Goal: Task Accomplishment & Management: Manage account settings

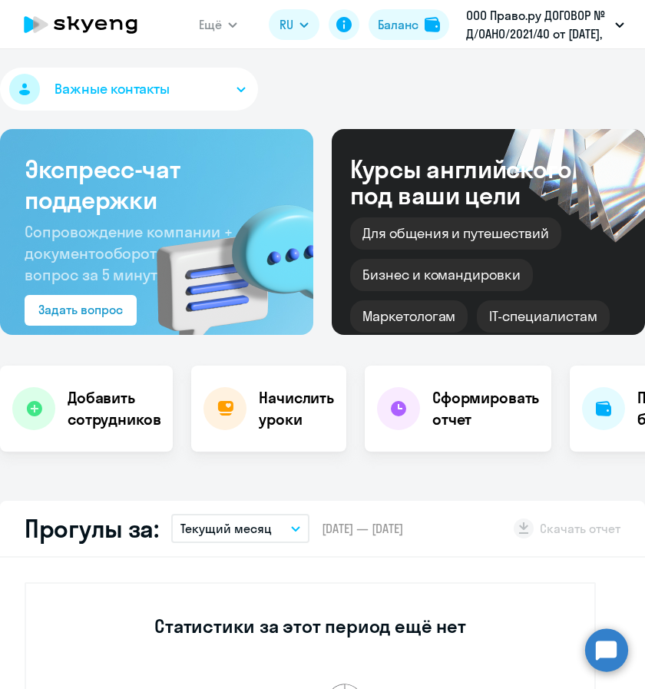
select select "30"
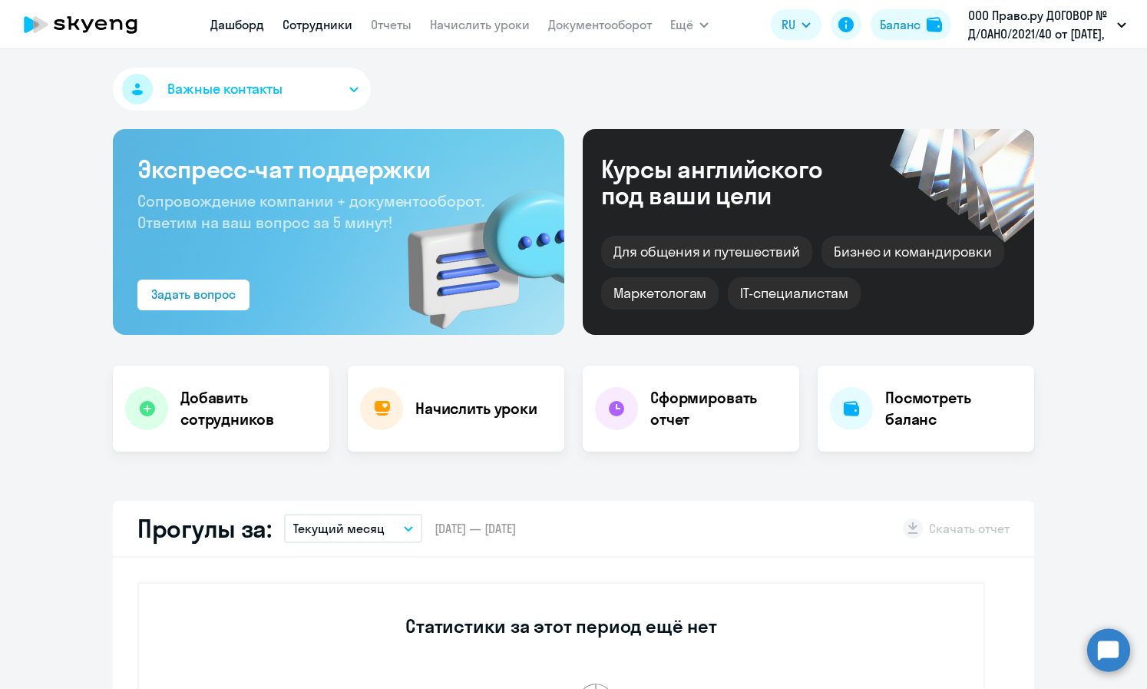
click at [313, 31] on link "Сотрудники" at bounding box center [318, 24] width 70 height 15
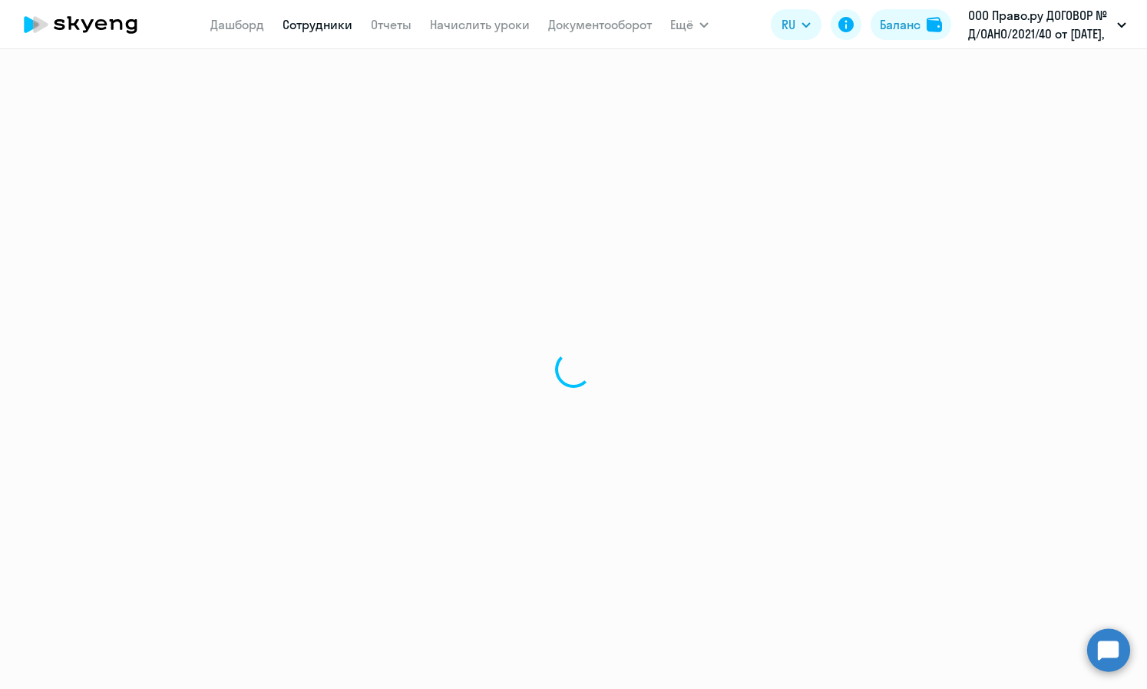
select select "30"
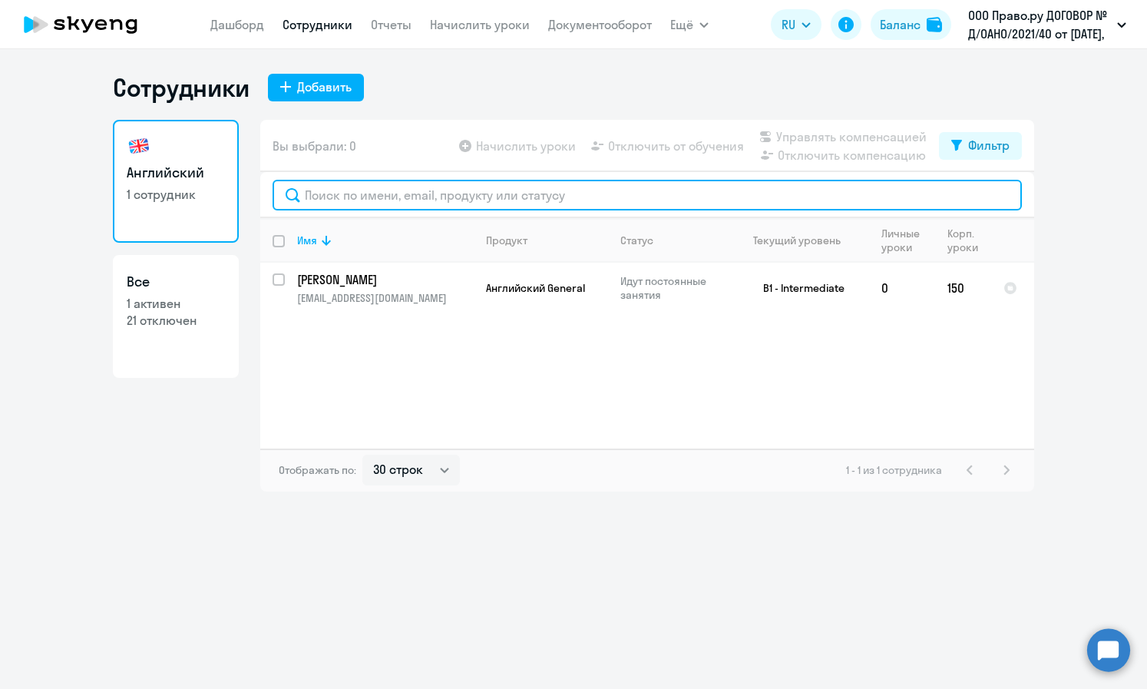
click at [423, 188] on input "text" at bounding box center [647, 195] width 749 height 31
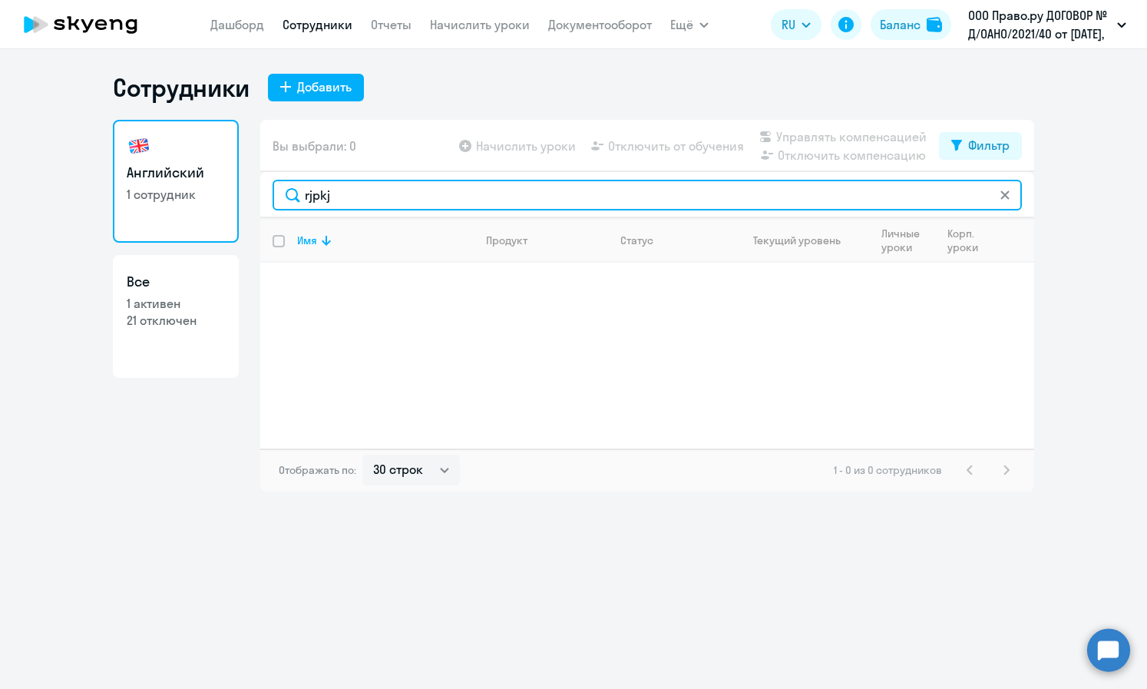
drag, startPoint x: 381, startPoint y: 193, endPoint x: 240, endPoint y: 191, distance: 141.3
click at [240, 191] on div "Английский 1 сотрудник Все 1 активен 21 отключен Вы выбрали: 0 Начислить уроки …" at bounding box center [573, 306] width 921 height 372
type input "козлов"
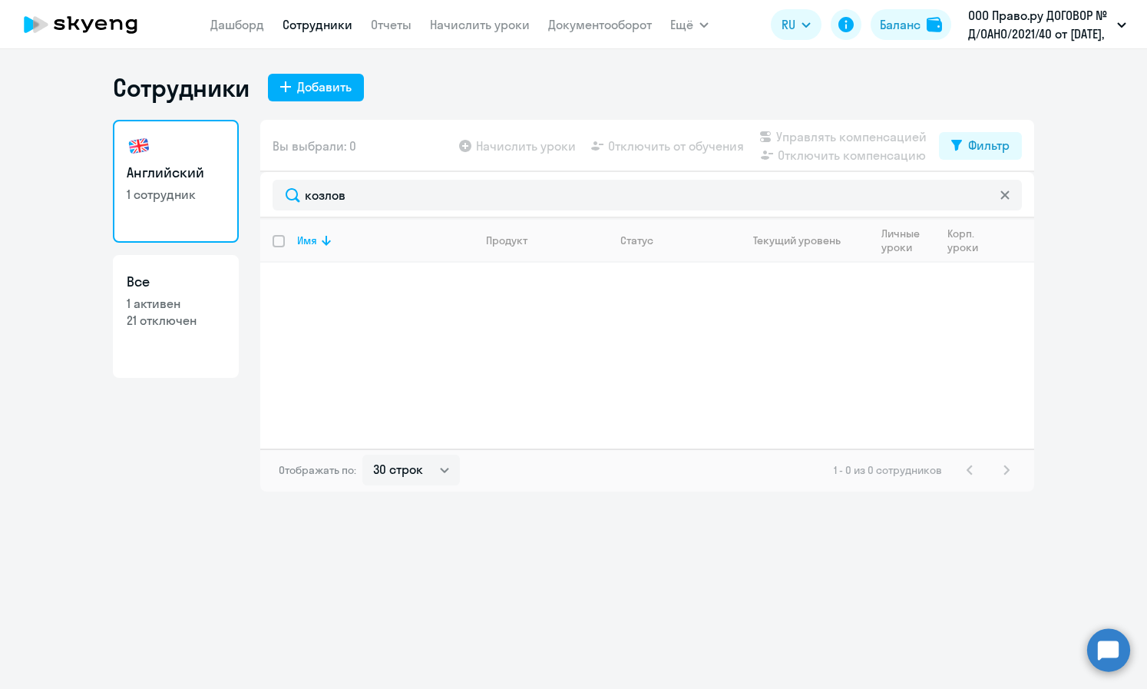
click at [176, 382] on div "Английский 1 сотрудник Все 1 активен 21 отключен" at bounding box center [176, 306] width 126 height 372
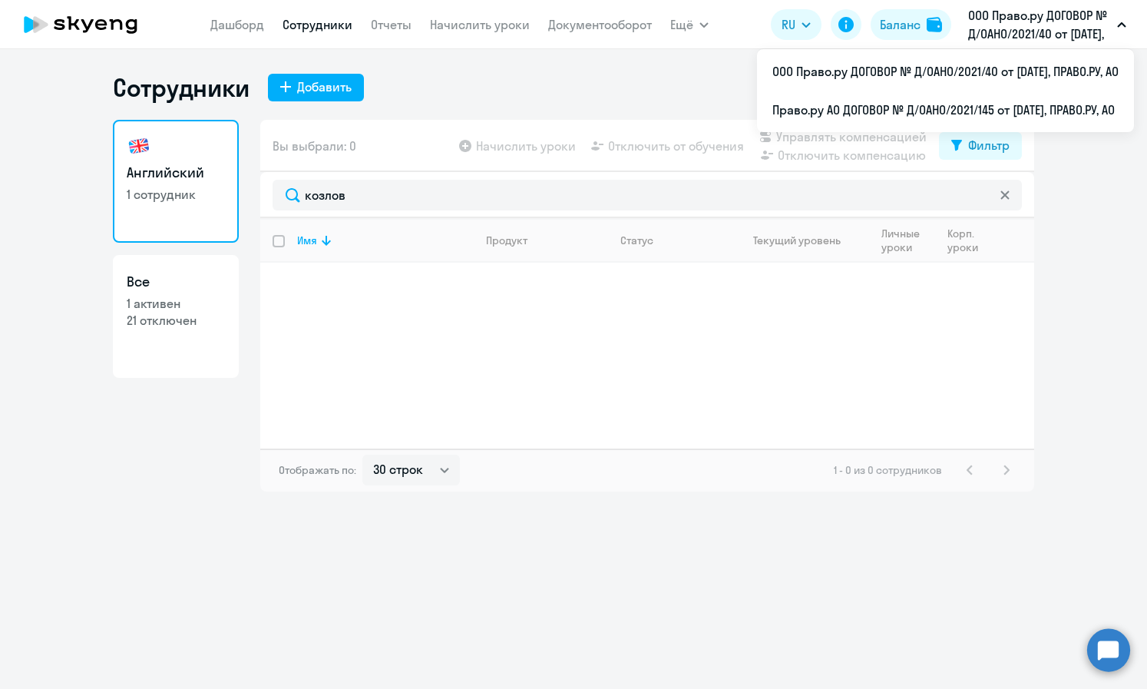
click at [644, 14] on p "ООО Право.ру ДОГОВОР № Д/OAHO/2021/40 от [DATE], ПРАВО.РУ, АО" at bounding box center [1039, 24] width 143 height 37
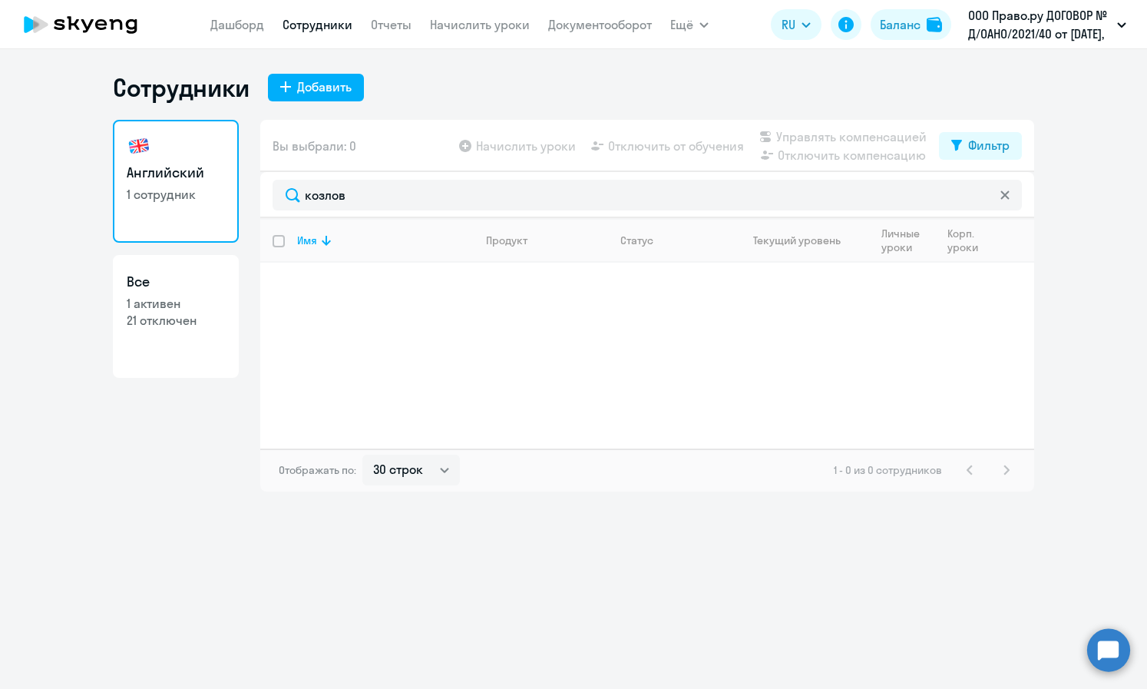
click at [644, 17] on p "ООО Право.ру ДОГОВОР № Д/OAHO/2021/40 от [DATE], ПРАВО.РУ, АО" at bounding box center [1039, 24] width 143 height 37
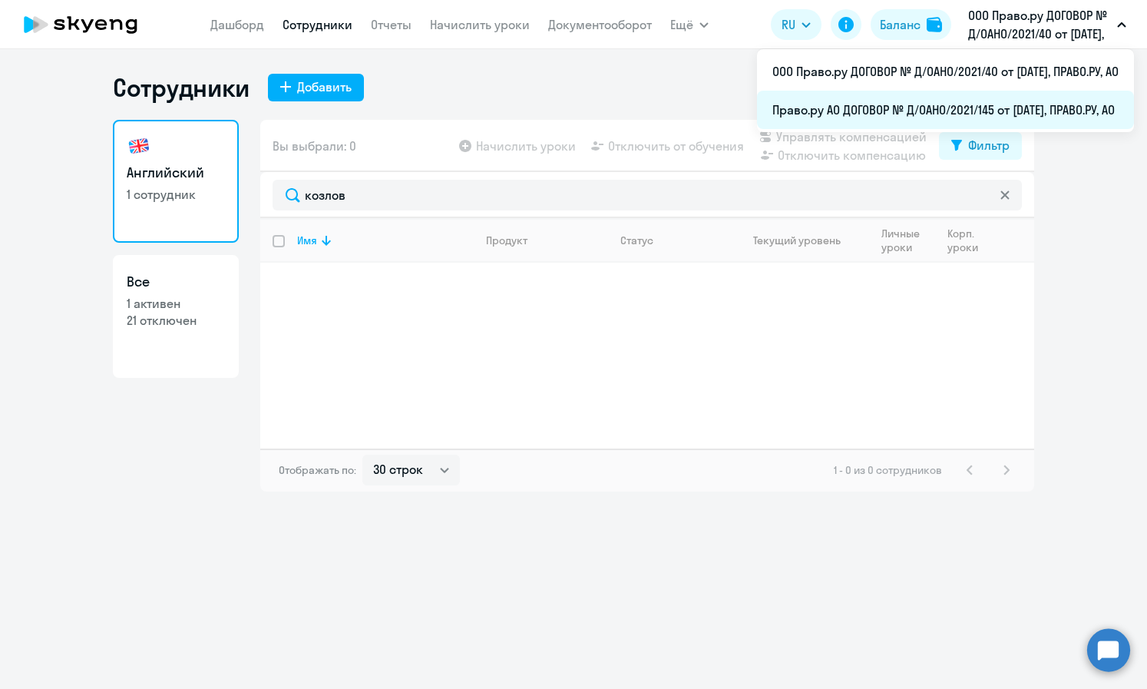
click at [644, 107] on li "Право.ру АО ДОГОВОР № Д/OAHO/2021/145 от [DATE], ПРАВО.РУ, АО" at bounding box center [945, 110] width 377 height 38
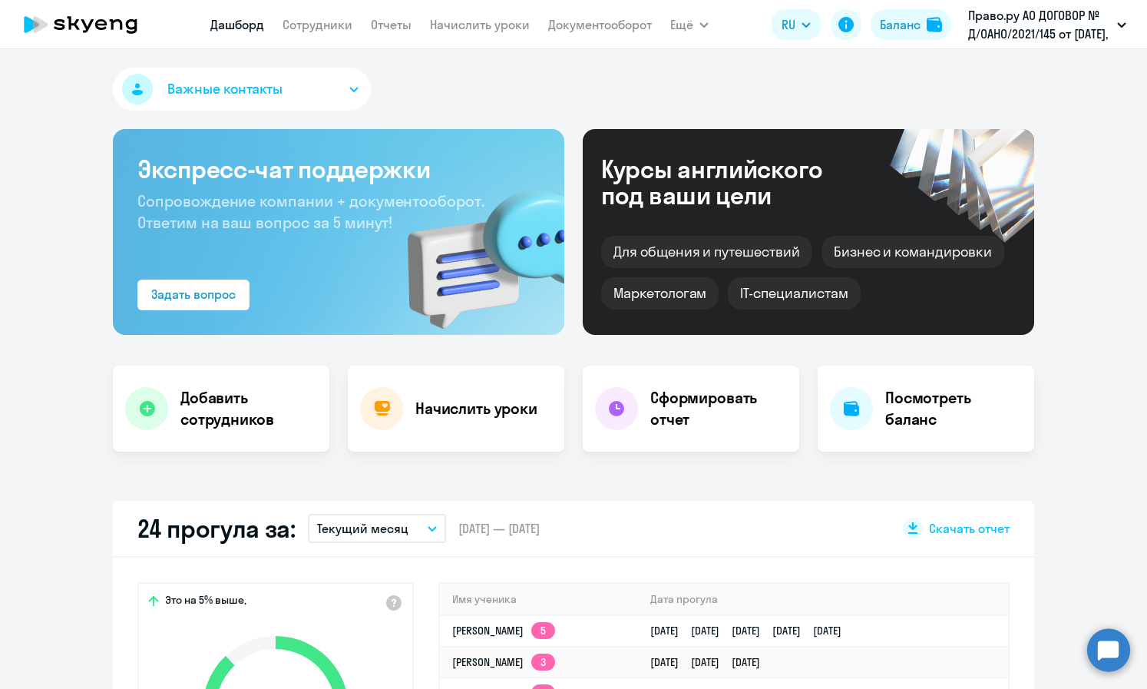
click at [338, 15] on nav "[PERSON_NAME] Отчеты Начислить уроки Документооборот" at bounding box center [430, 24] width 441 height 31
click at [339, 30] on link "Сотрудники" at bounding box center [318, 24] width 70 height 15
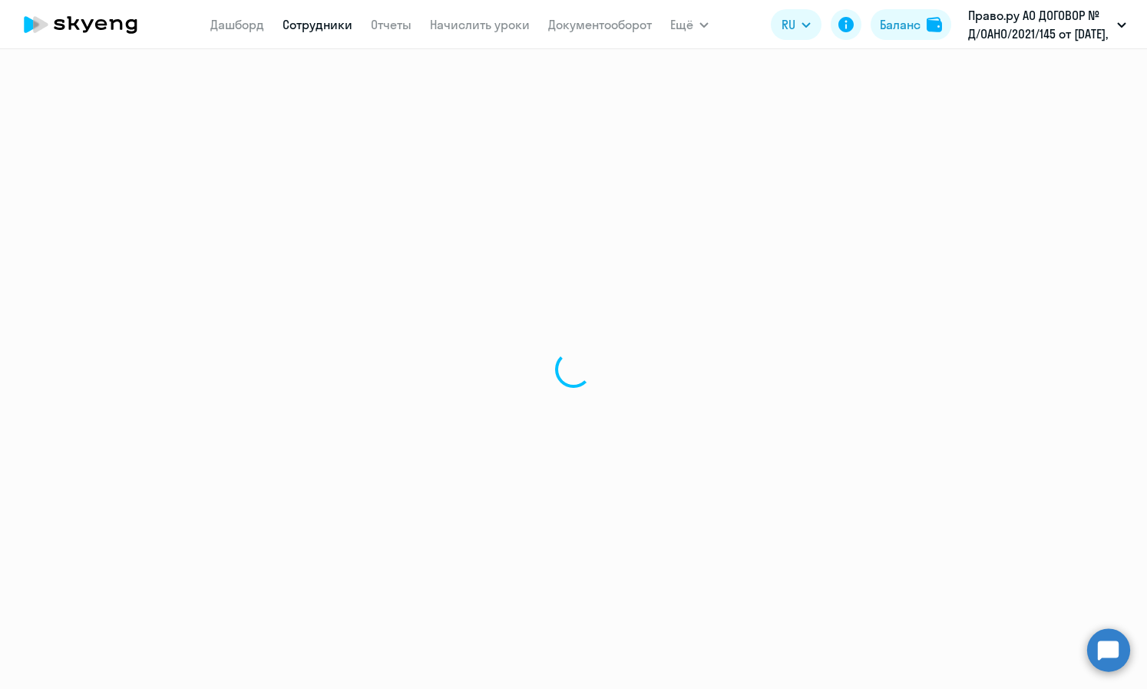
select select "30"
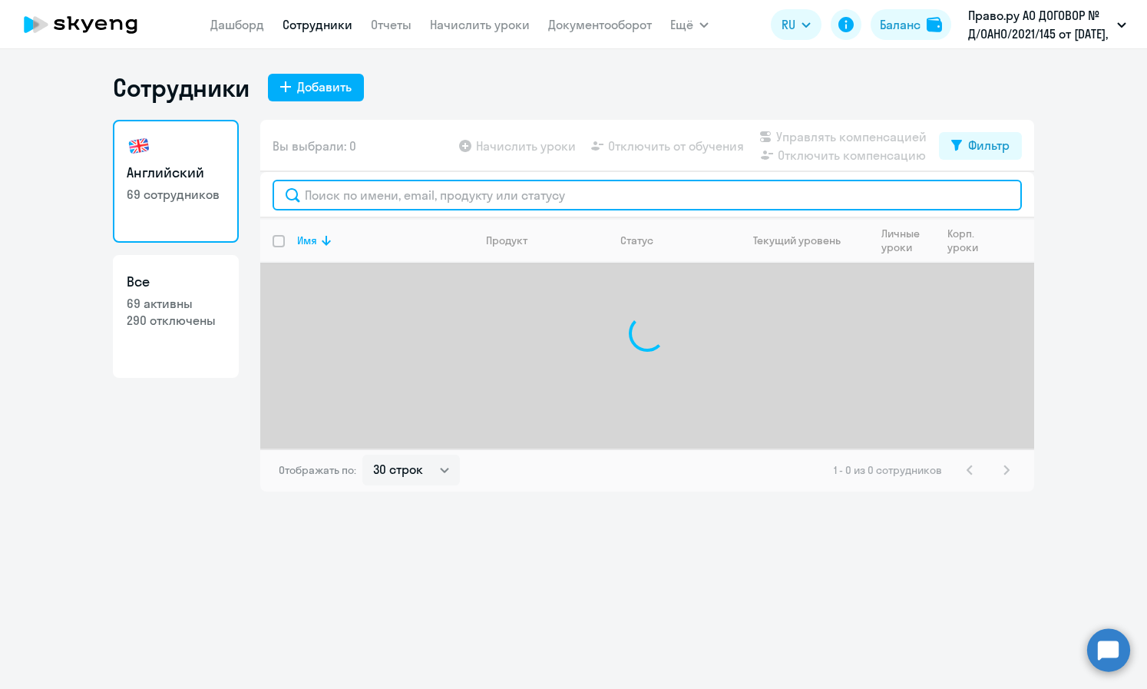
click at [461, 197] on input "text" at bounding box center [647, 195] width 749 height 31
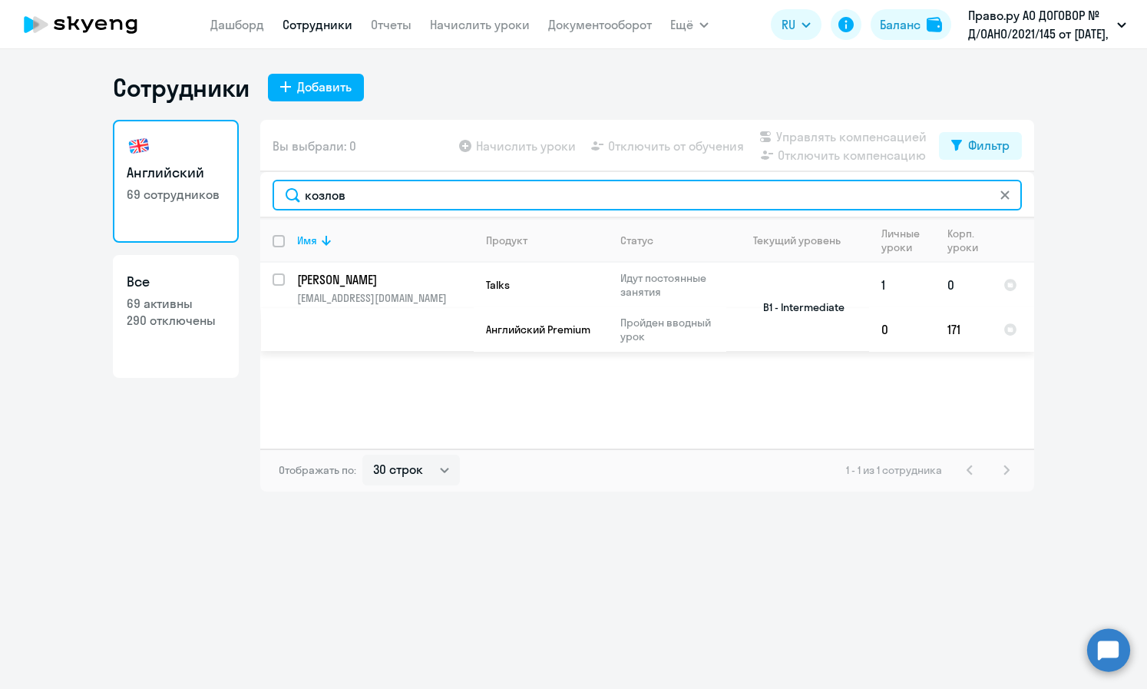
type input "козлов"
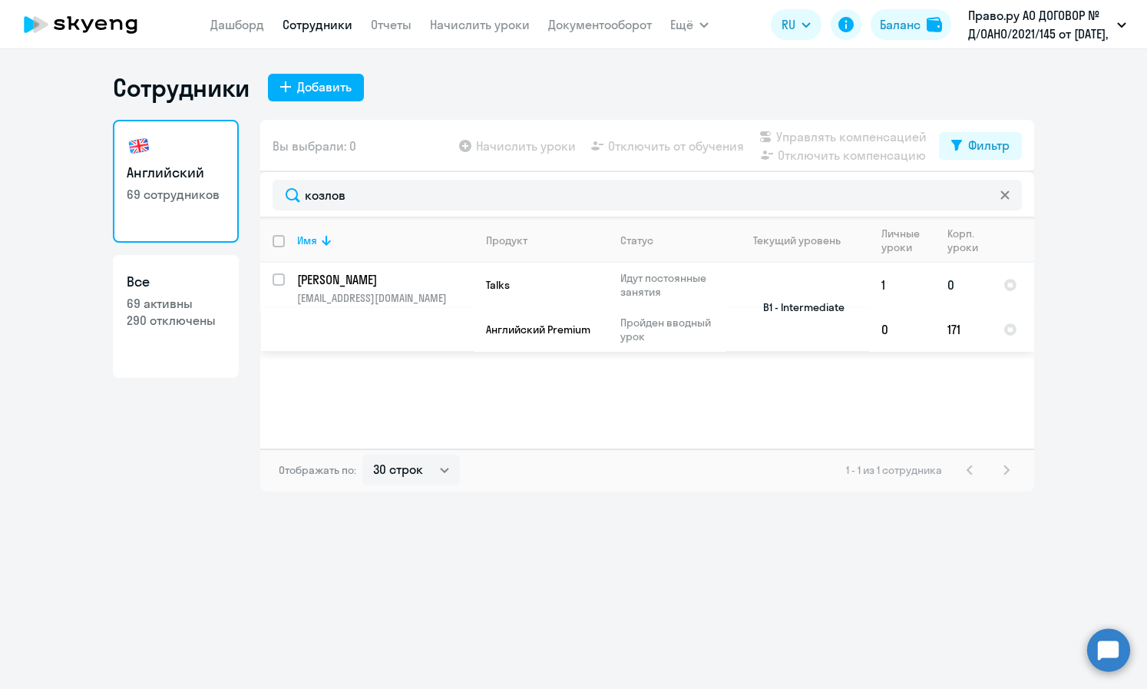
click at [276, 283] on input "select row 13711729" at bounding box center [288, 288] width 31 height 31
checkbox input "true"
click at [644, 137] on span "Отключить от обучения" at bounding box center [676, 146] width 136 height 18
click at [644, 148] on span "Отключить от обучения" at bounding box center [676, 146] width 136 height 18
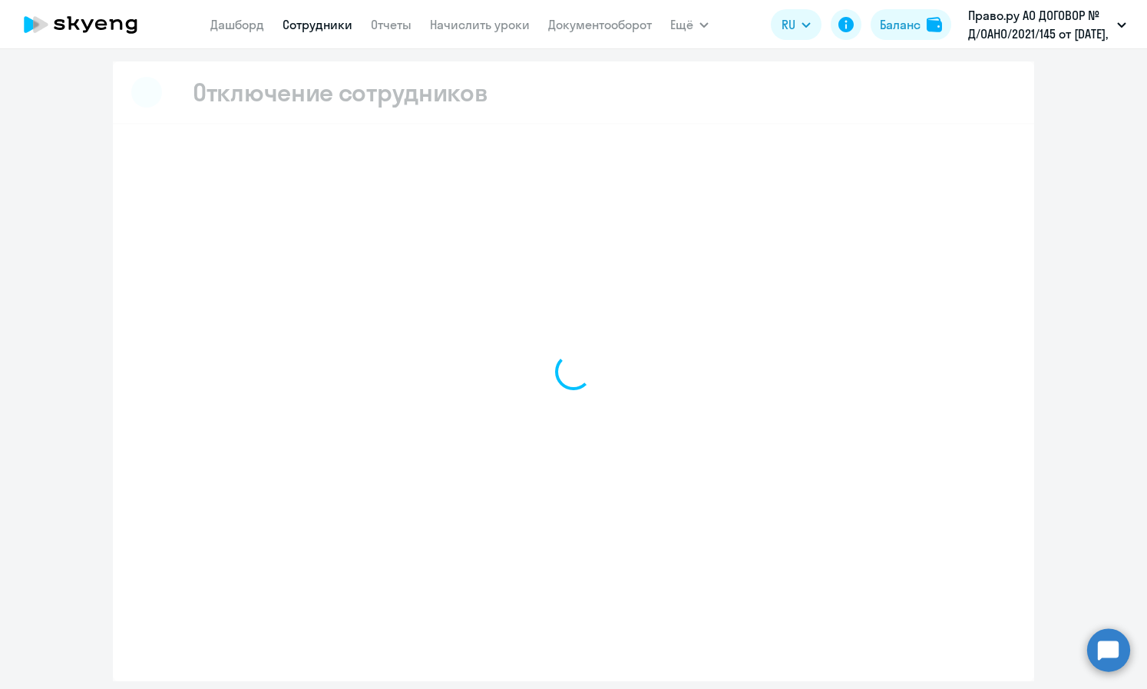
select select "all"
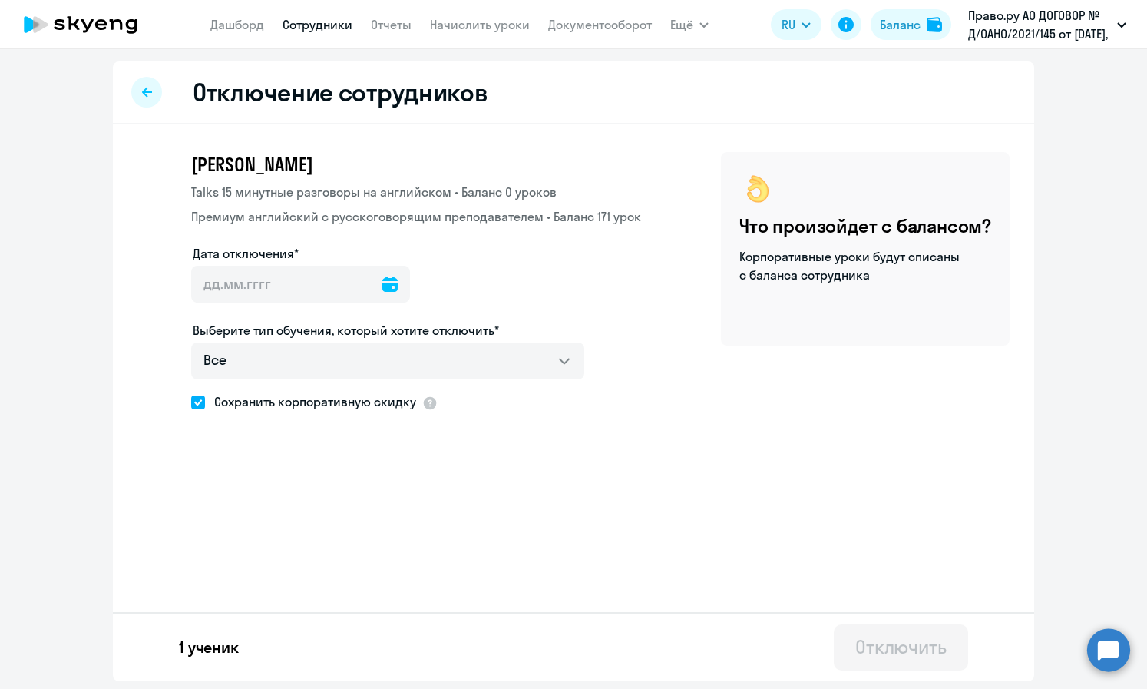
click at [386, 283] on icon at bounding box center [389, 283] width 15 height 15
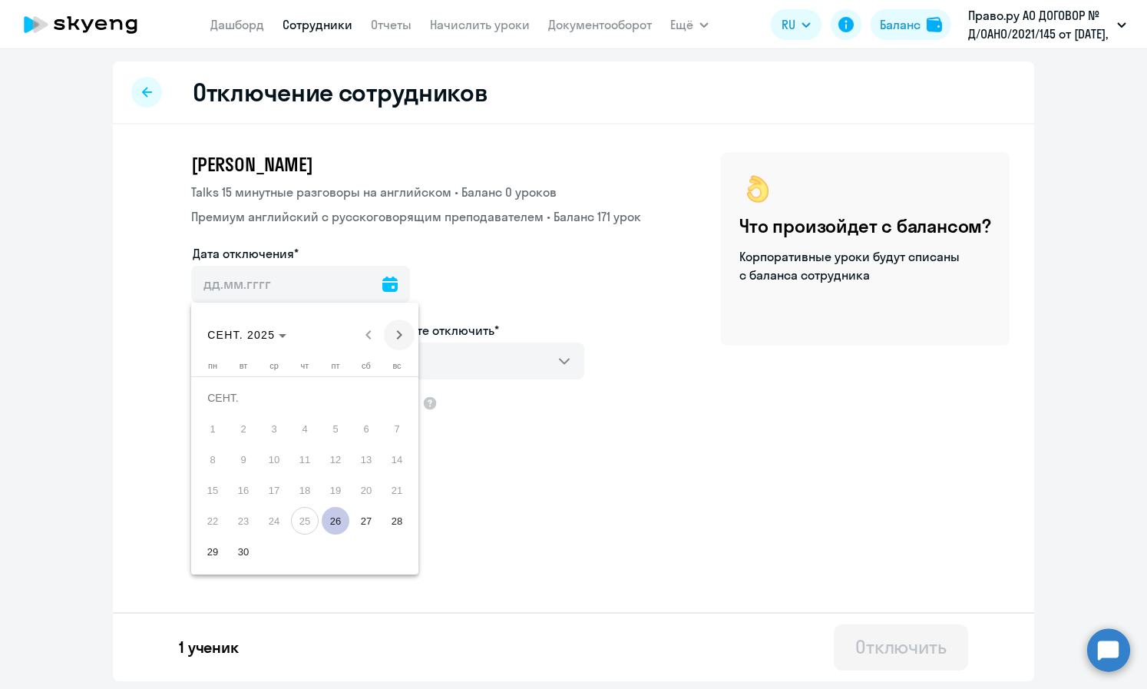
click at [399, 329] on span "Next month" at bounding box center [399, 334] width 31 height 31
click at [269, 425] on span "1" at bounding box center [274, 429] width 28 height 28
type input "[DATE]"
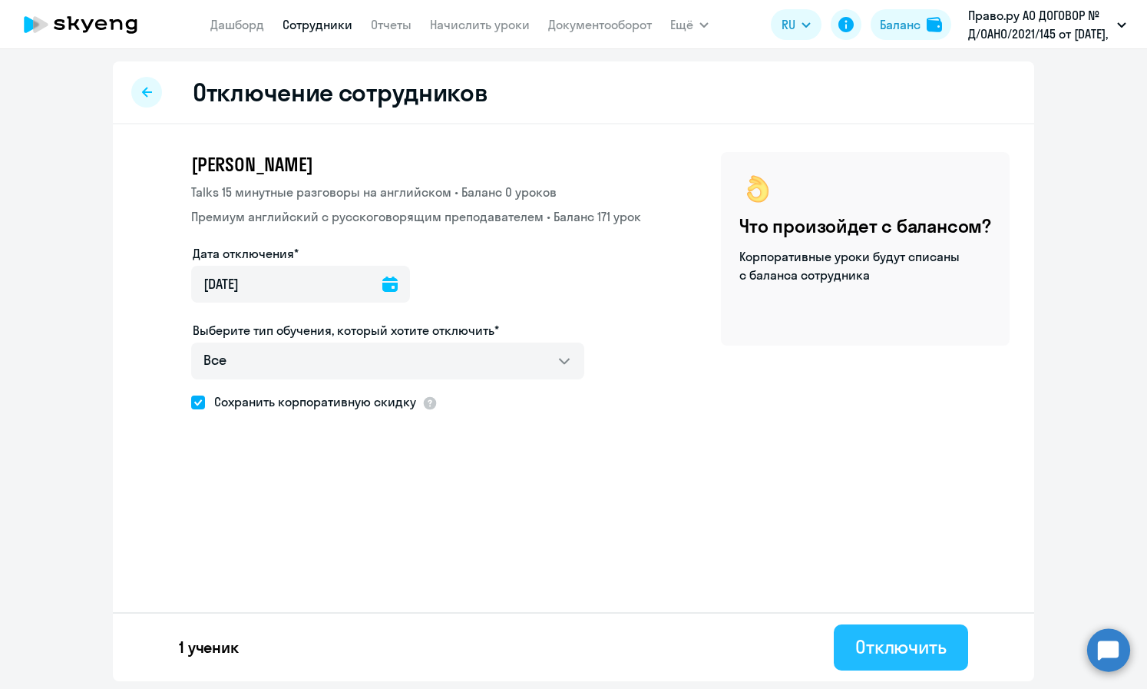
click at [644, 642] on div "Отключить" at bounding box center [900, 646] width 91 height 25
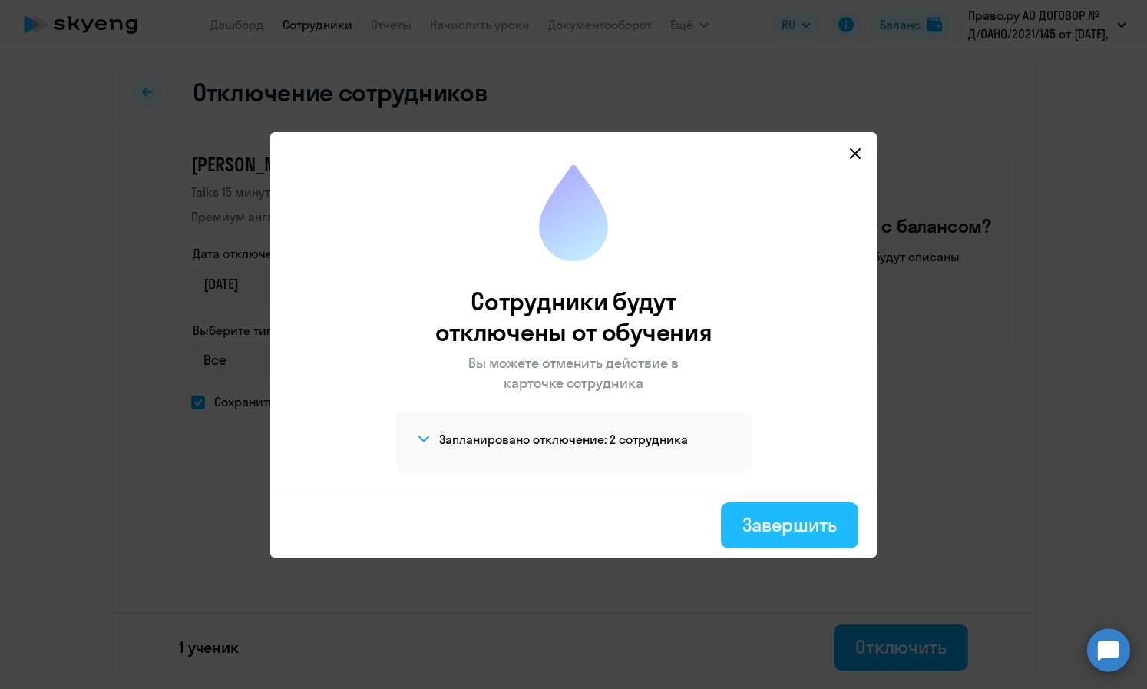
click at [644, 517] on div "Завершить" at bounding box center [789, 524] width 94 height 25
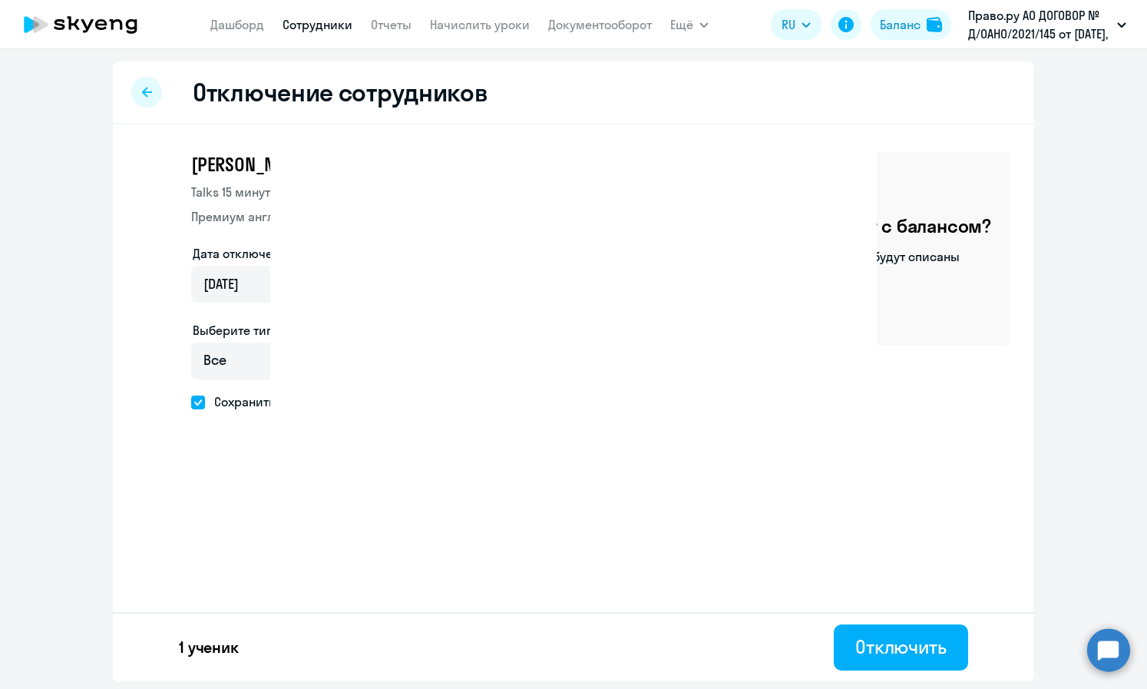
select select "30"
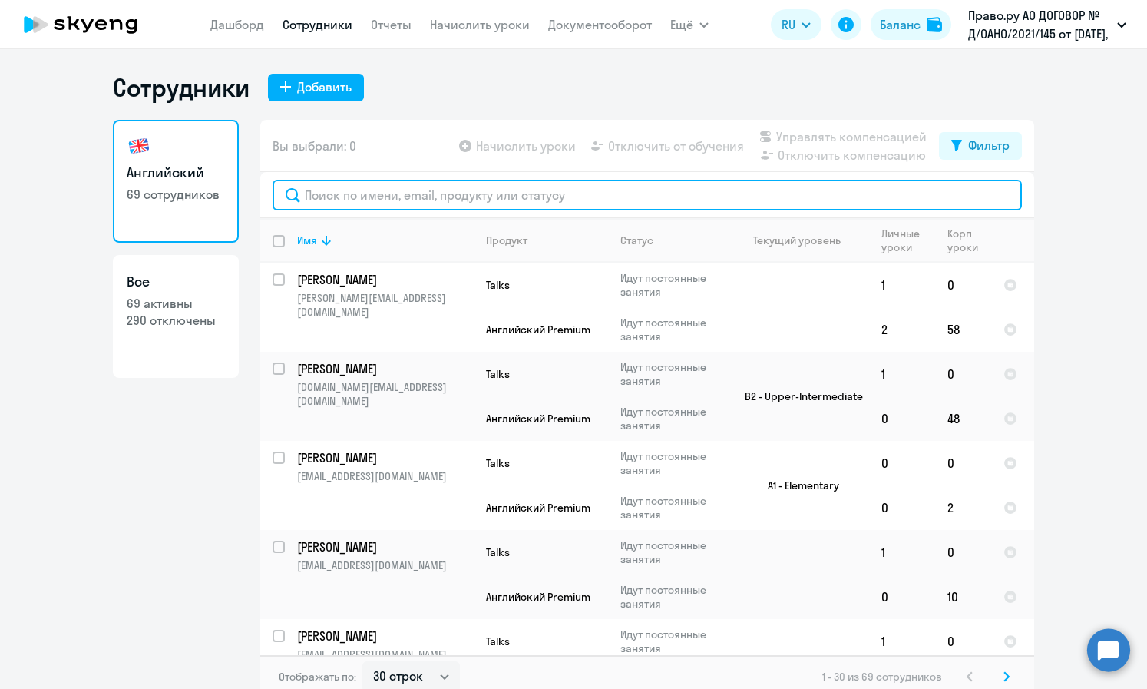
click at [412, 193] on input "text" at bounding box center [647, 195] width 749 height 31
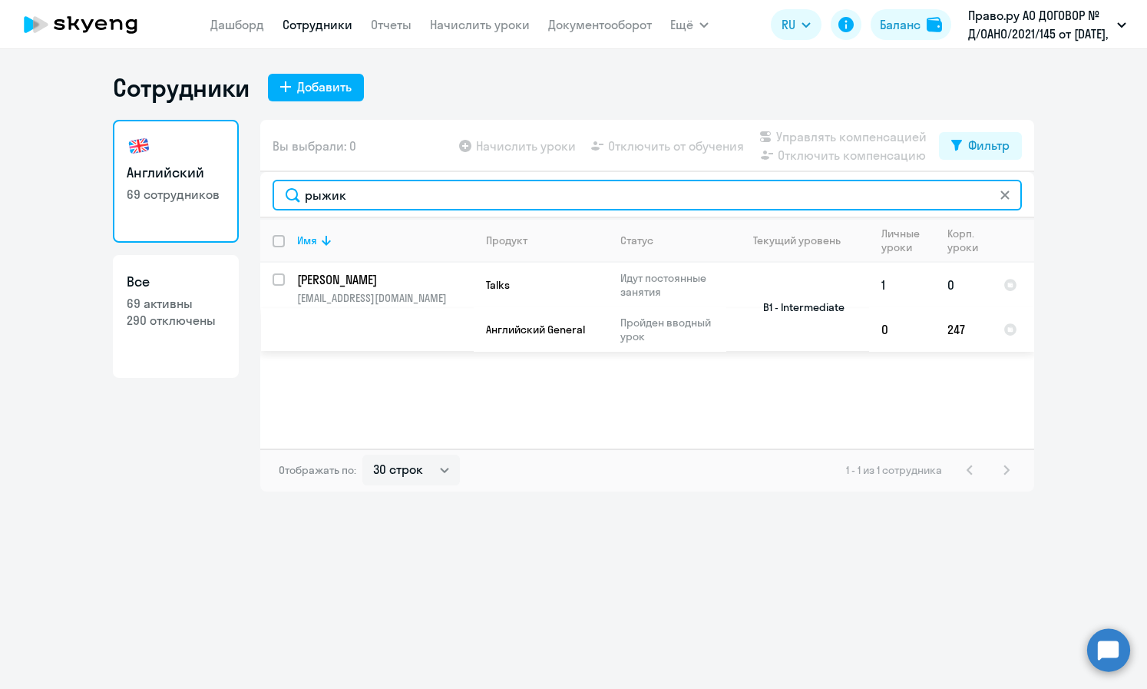
type input "рыжик"
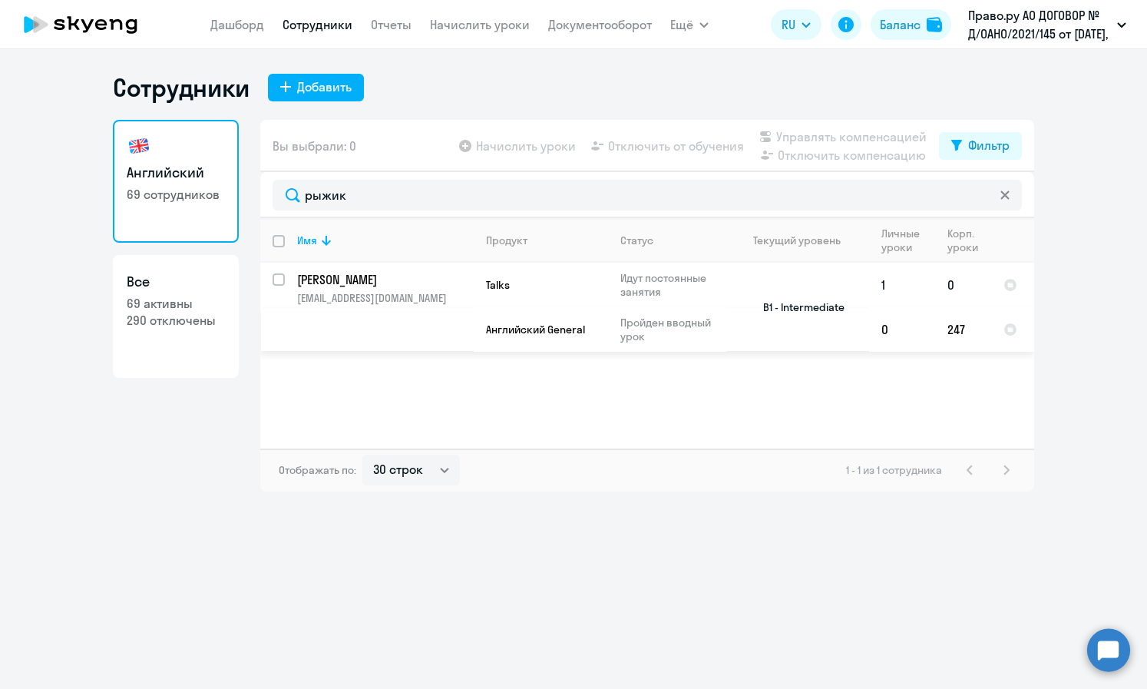
click at [289, 278] on td "[PERSON_NAME] [EMAIL_ADDRESS][DOMAIN_NAME]" at bounding box center [379, 307] width 189 height 89
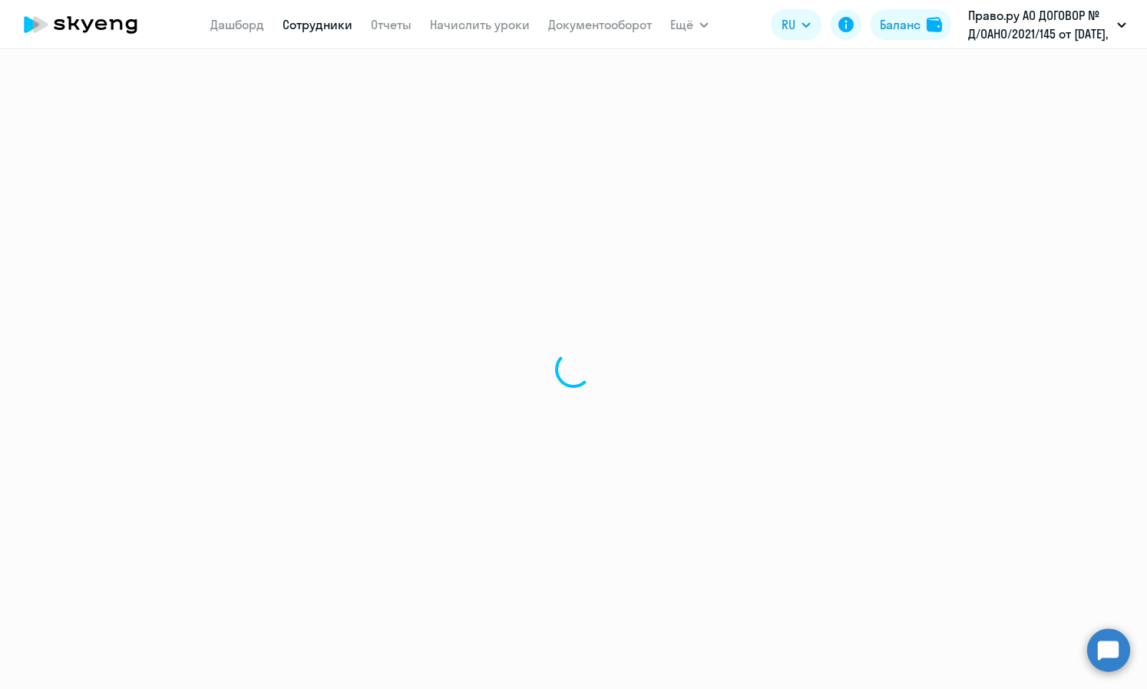
select select "english"
select select "30"
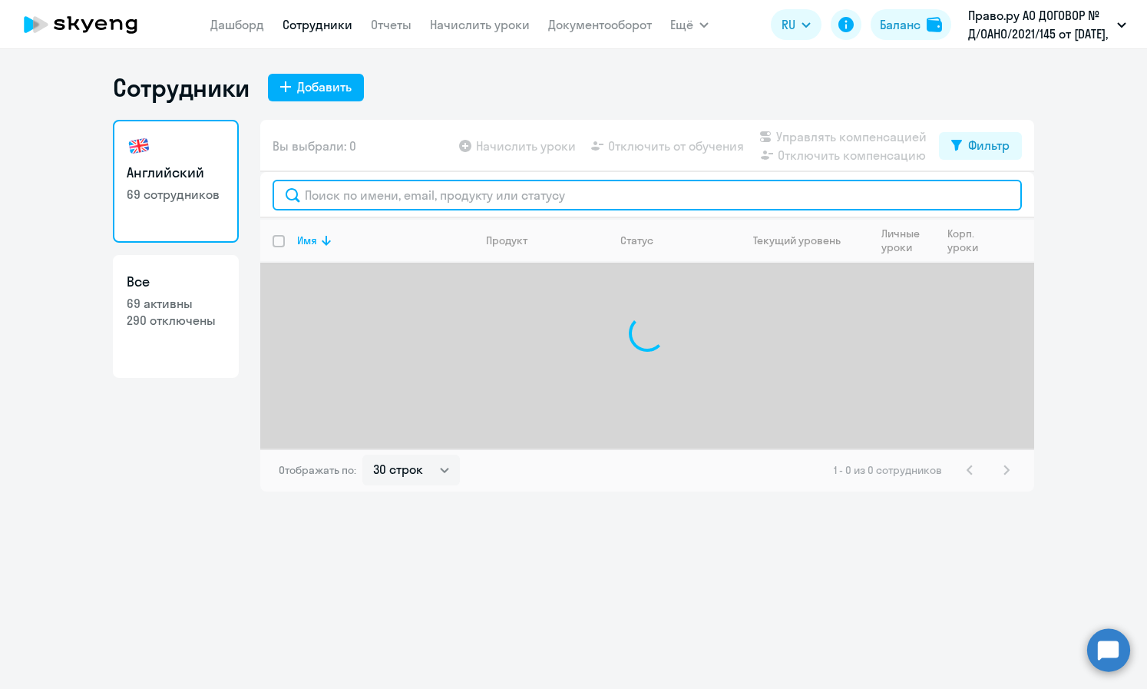
click at [352, 197] on input "text" at bounding box center [647, 195] width 749 height 31
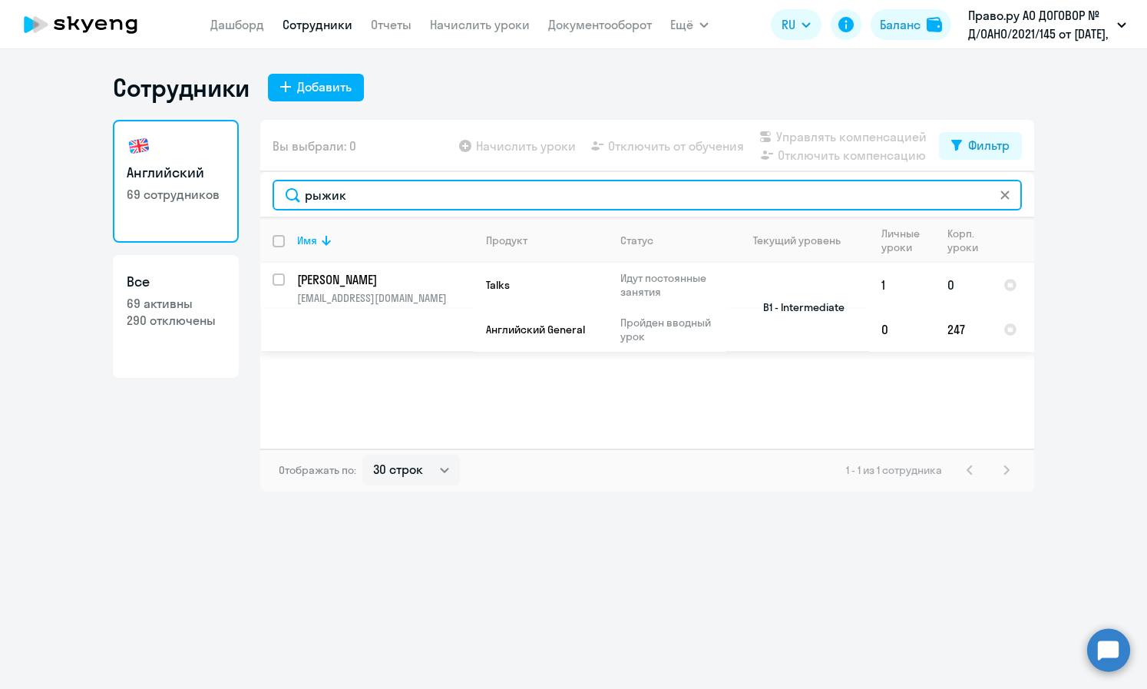
type input "рыжик"
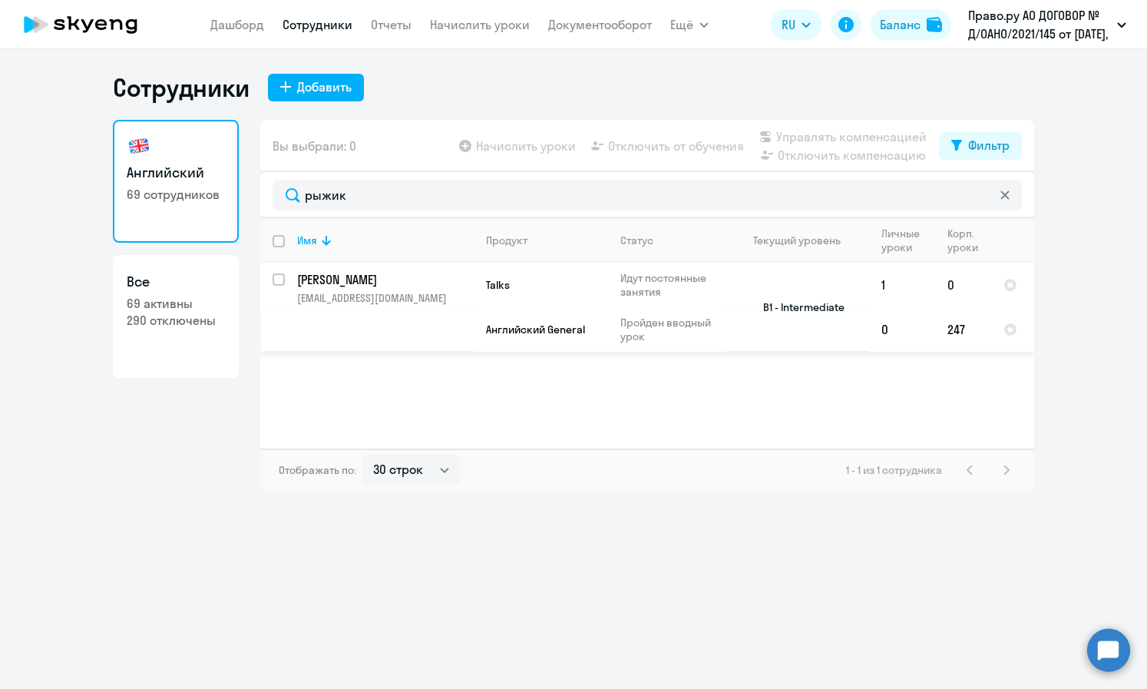
click at [279, 279] on input "select row 13374067" at bounding box center [288, 288] width 31 height 31
checkbox input "true"
click at [644, 144] on span "Отключить от обучения" at bounding box center [676, 146] width 136 height 18
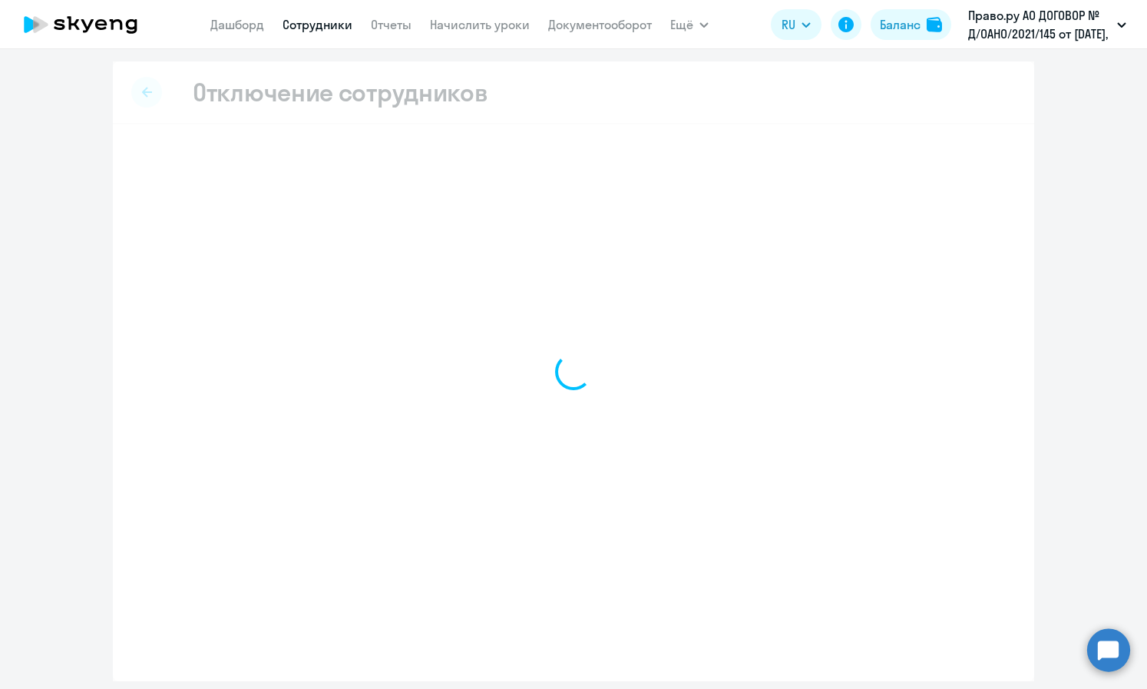
select select "all"
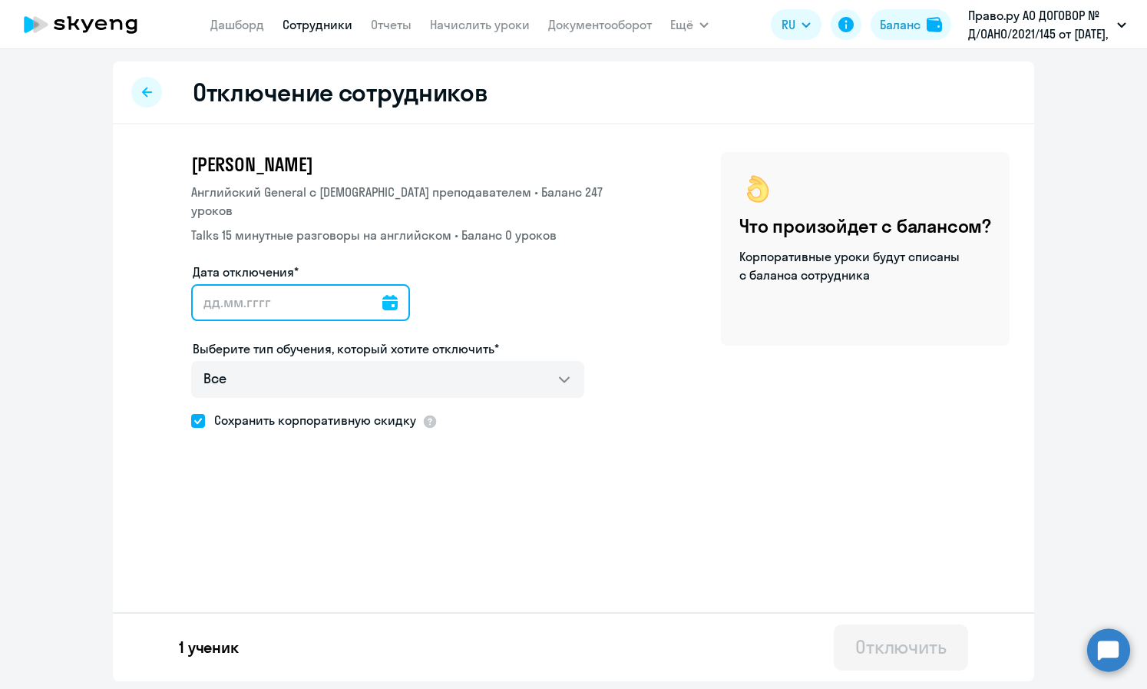
click at [324, 289] on input "Дата отключения*" at bounding box center [300, 302] width 219 height 37
click at [382, 295] on icon at bounding box center [389, 302] width 15 height 15
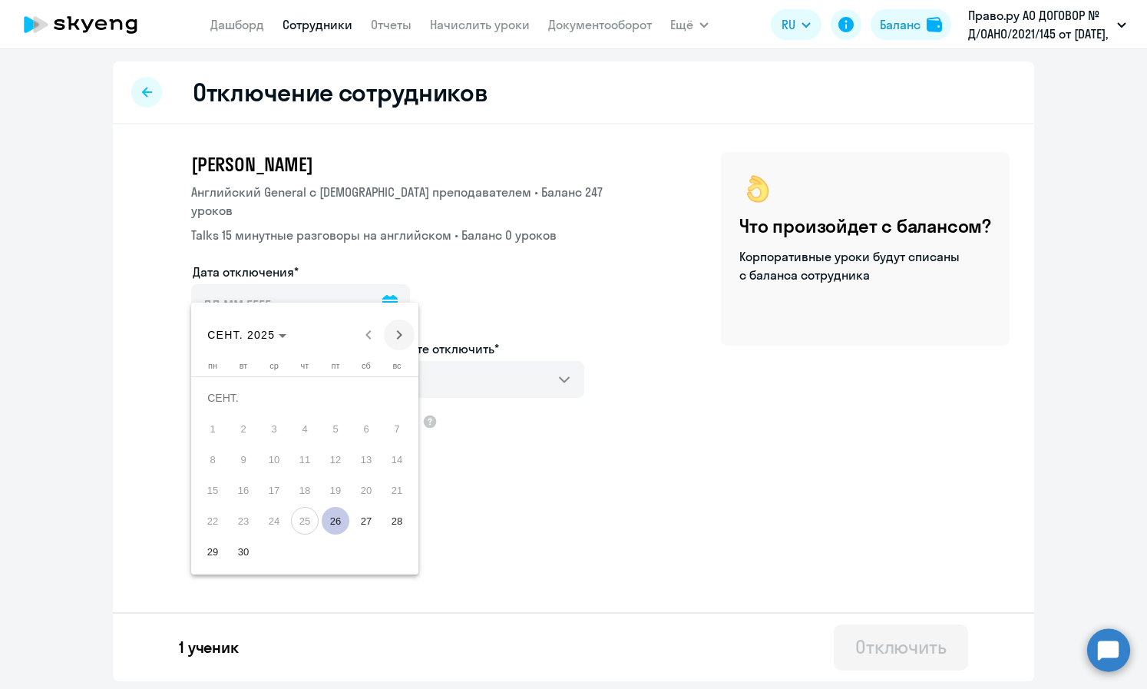
click at [402, 332] on span "Next month" at bounding box center [399, 334] width 31 height 31
click at [276, 428] on span "1" at bounding box center [274, 429] width 28 height 28
type input "[DATE]"
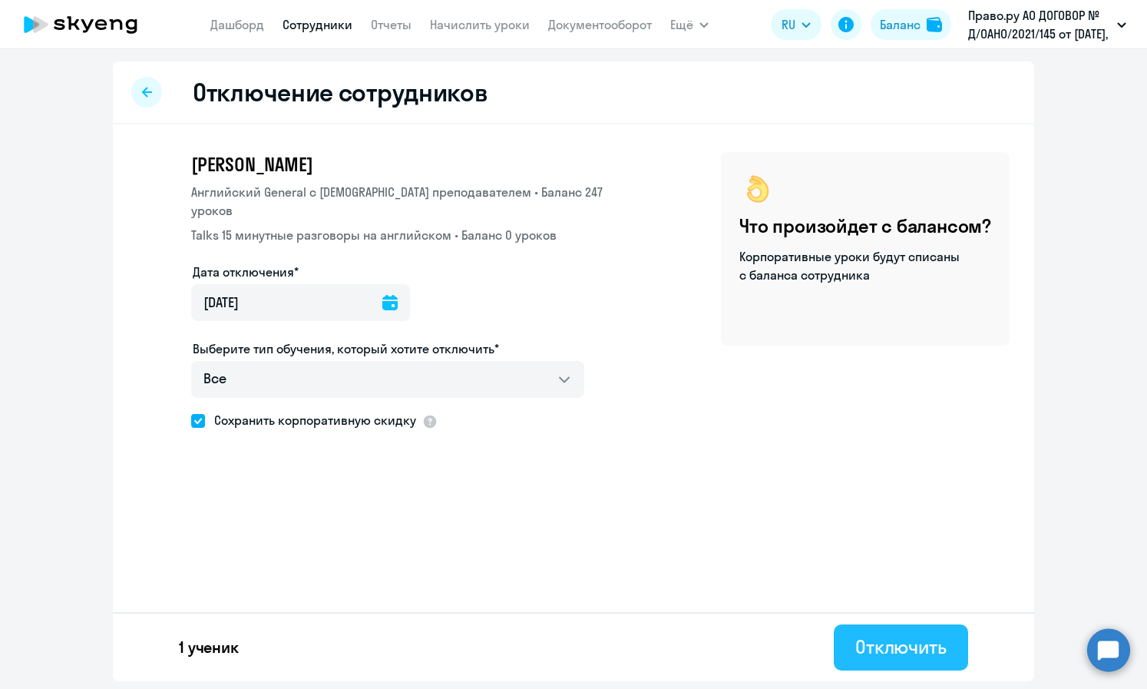
click at [644, 636] on div "Отключить" at bounding box center [900, 646] width 91 height 25
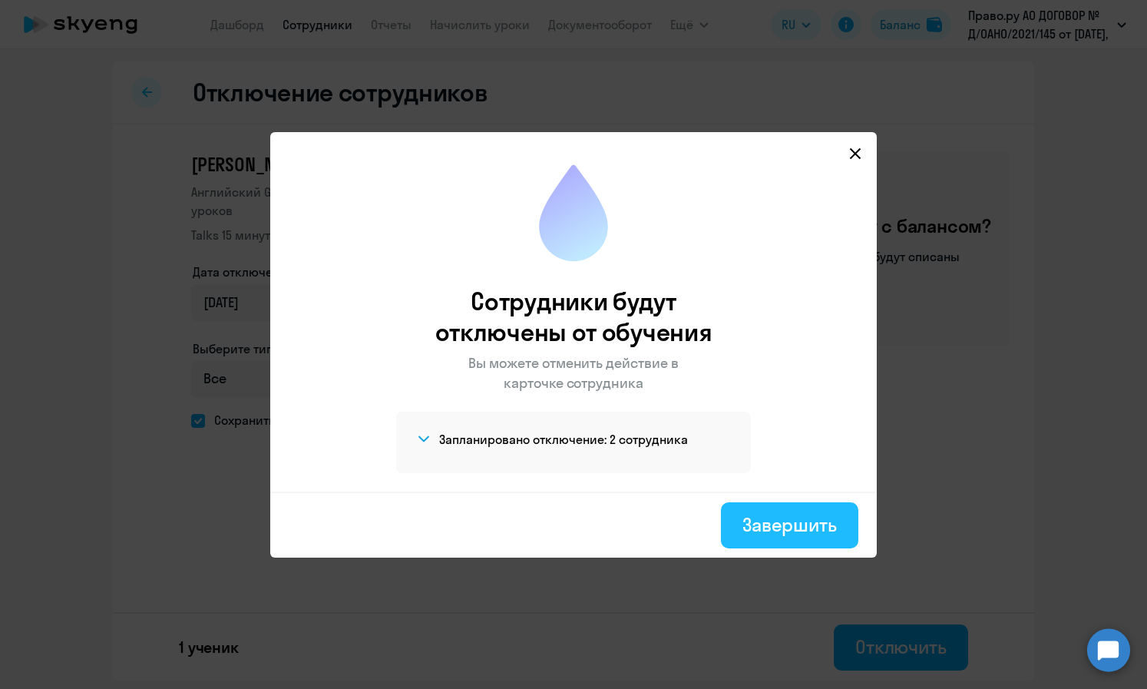
click at [644, 524] on div "Завершить" at bounding box center [789, 524] width 94 height 25
select select "30"
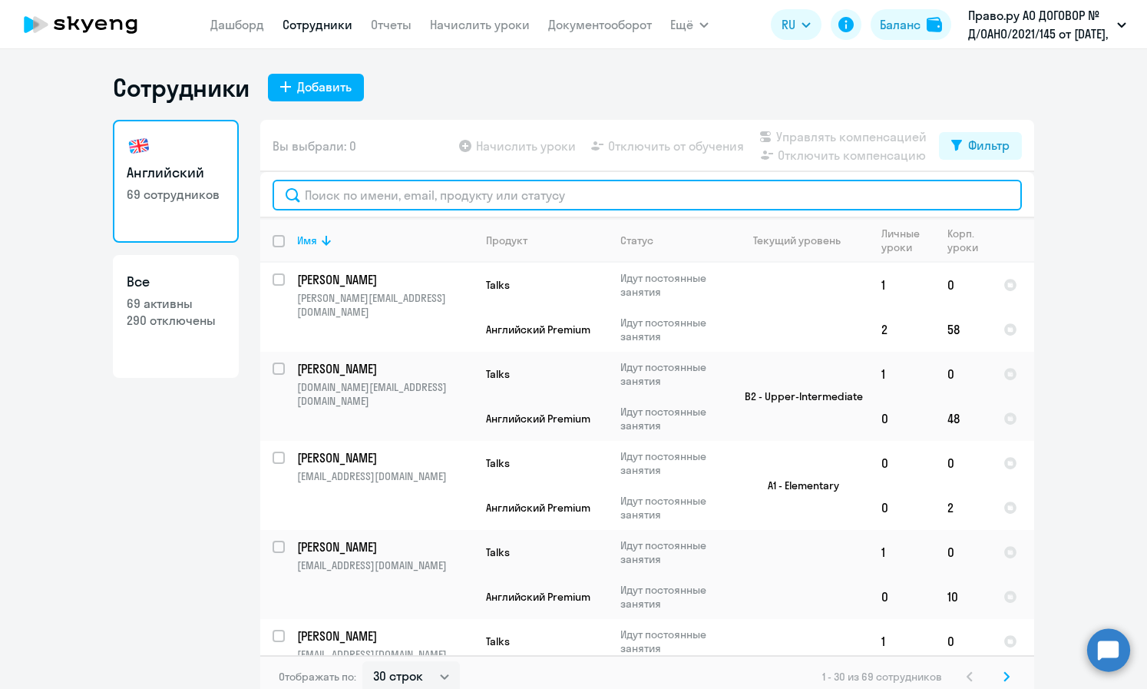
click at [435, 195] on input "text" at bounding box center [647, 195] width 749 height 31
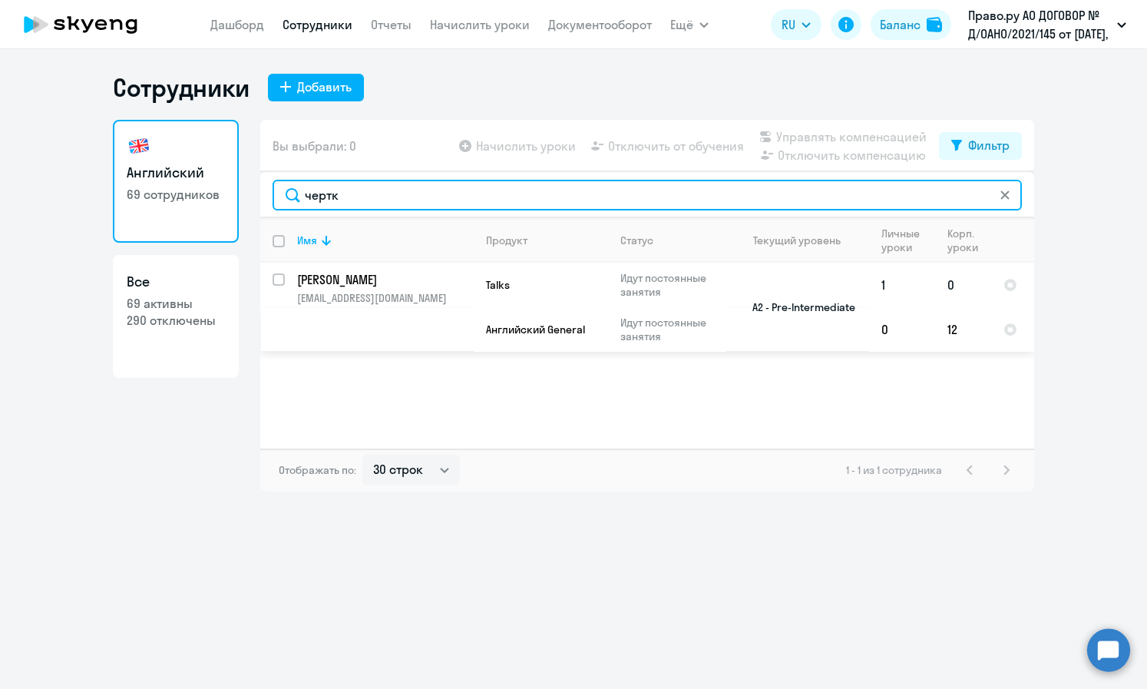
type input "чертк"
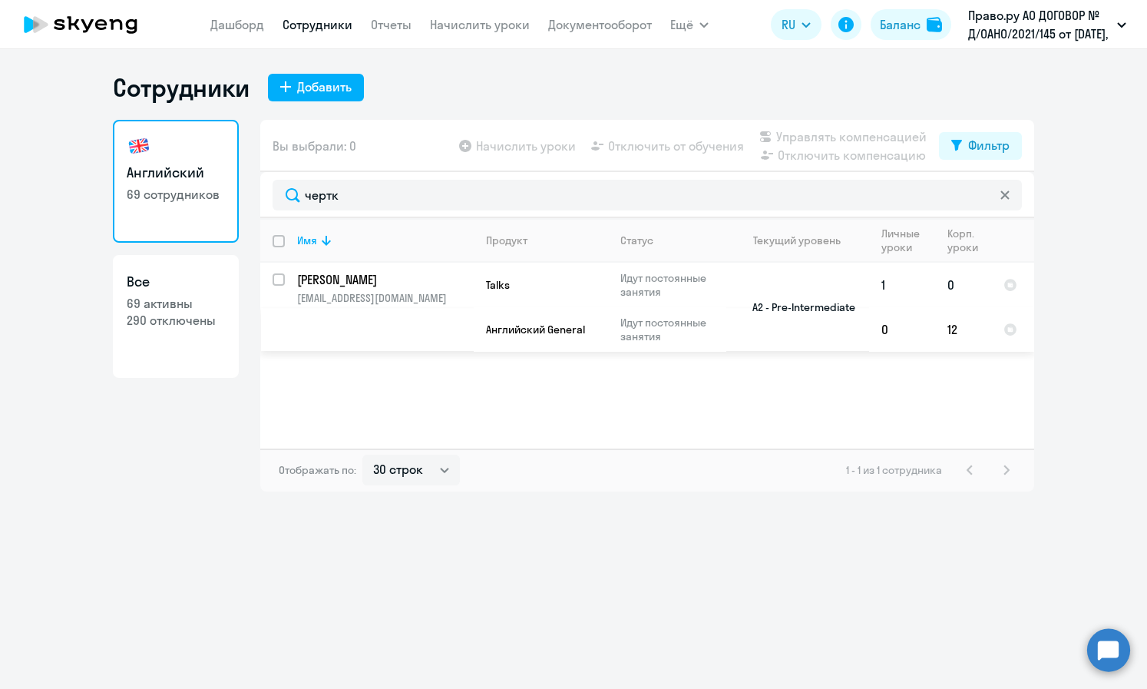
click at [279, 276] on input "select row 22355442" at bounding box center [288, 288] width 31 height 31
checkbox input "true"
click at [642, 145] on span "Отключить от обучения" at bounding box center [676, 146] width 136 height 18
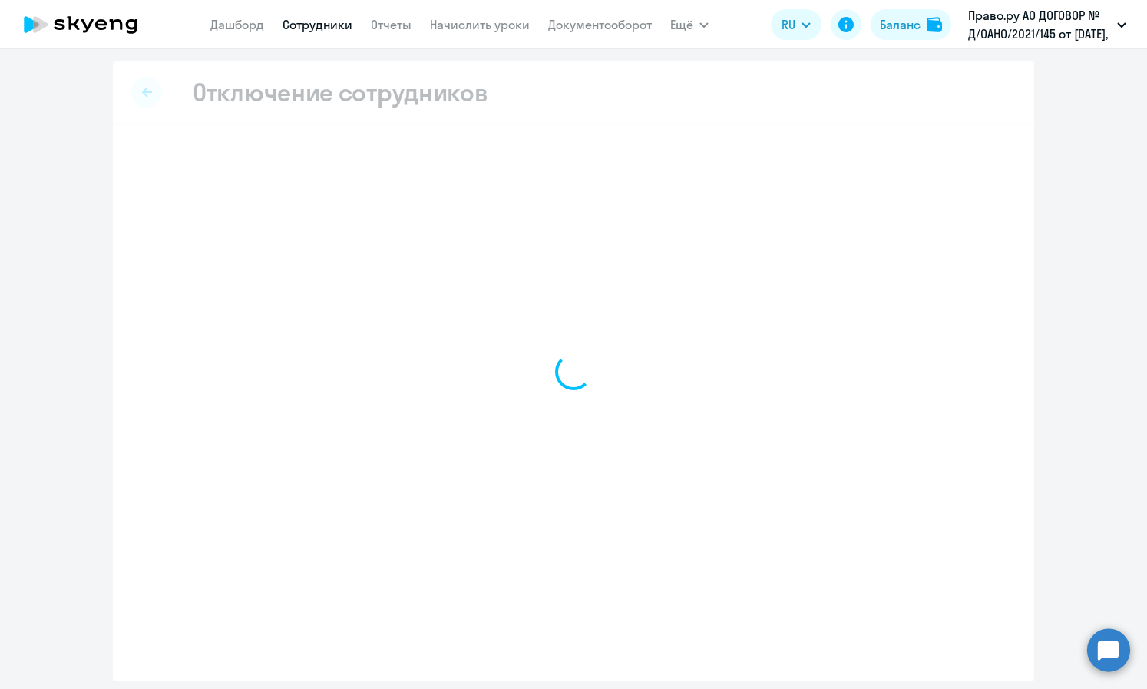
select select "all"
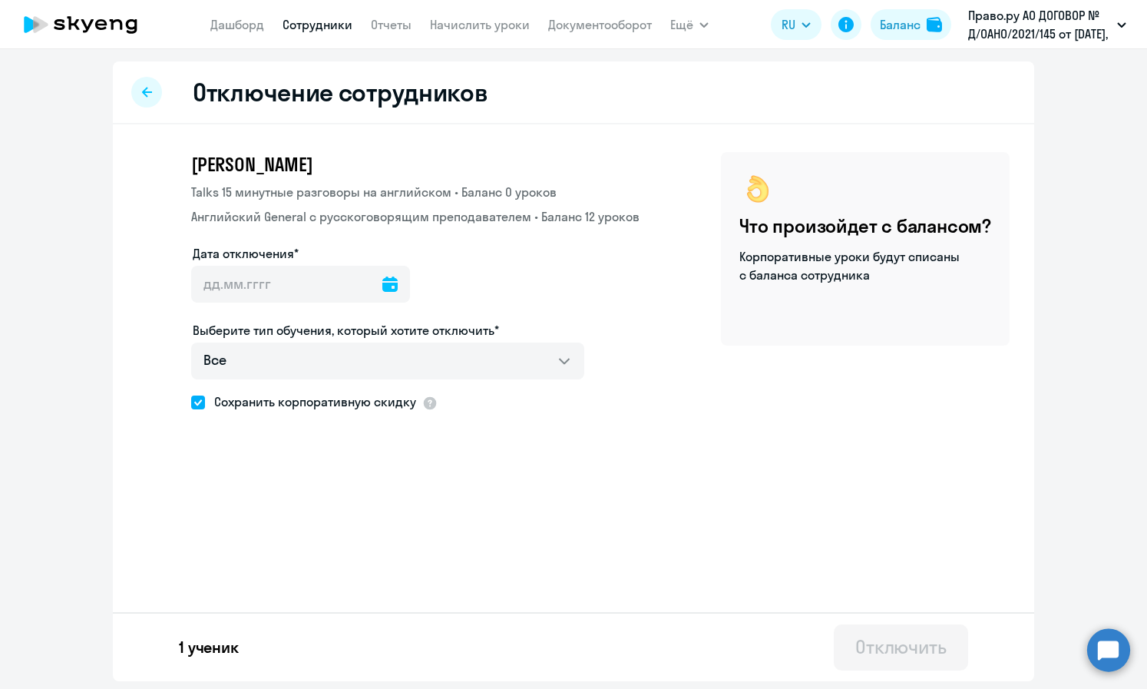
click at [382, 296] on div at bounding box center [389, 284] width 15 height 37
click at [382, 287] on icon at bounding box center [389, 283] width 15 height 15
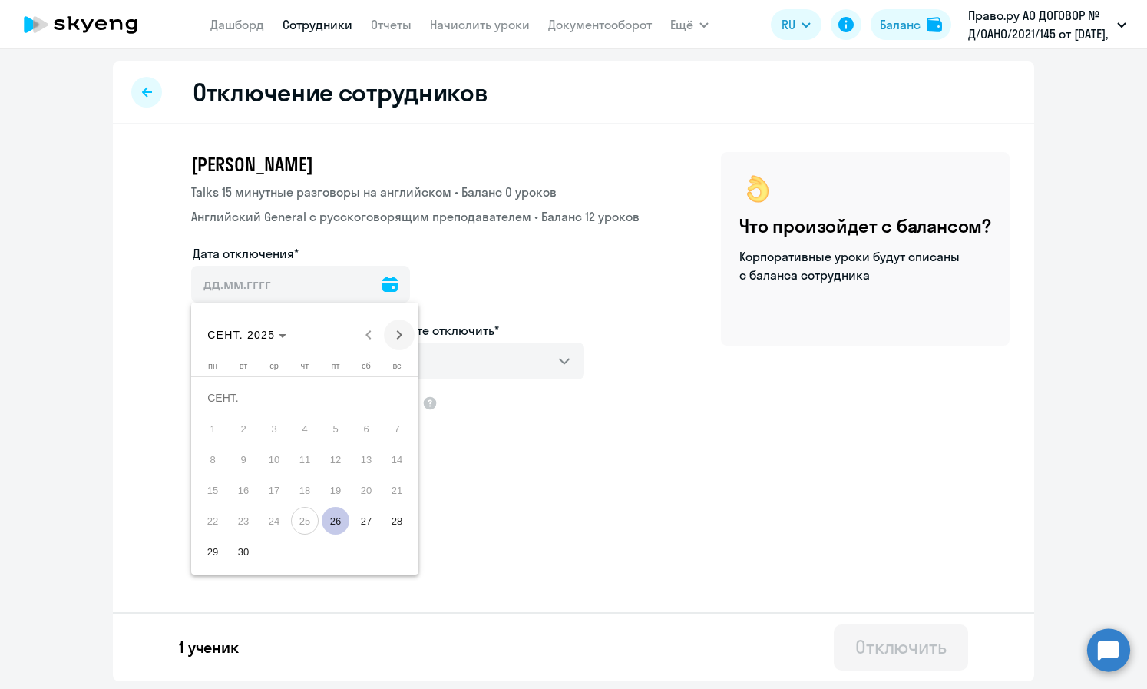
click at [402, 331] on span "Next month" at bounding box center [399, 334] width 31 height 31
click at [273, 424] on span "1" at bounding box center [274, 429] width 28 height 28
type input "[DATE]"
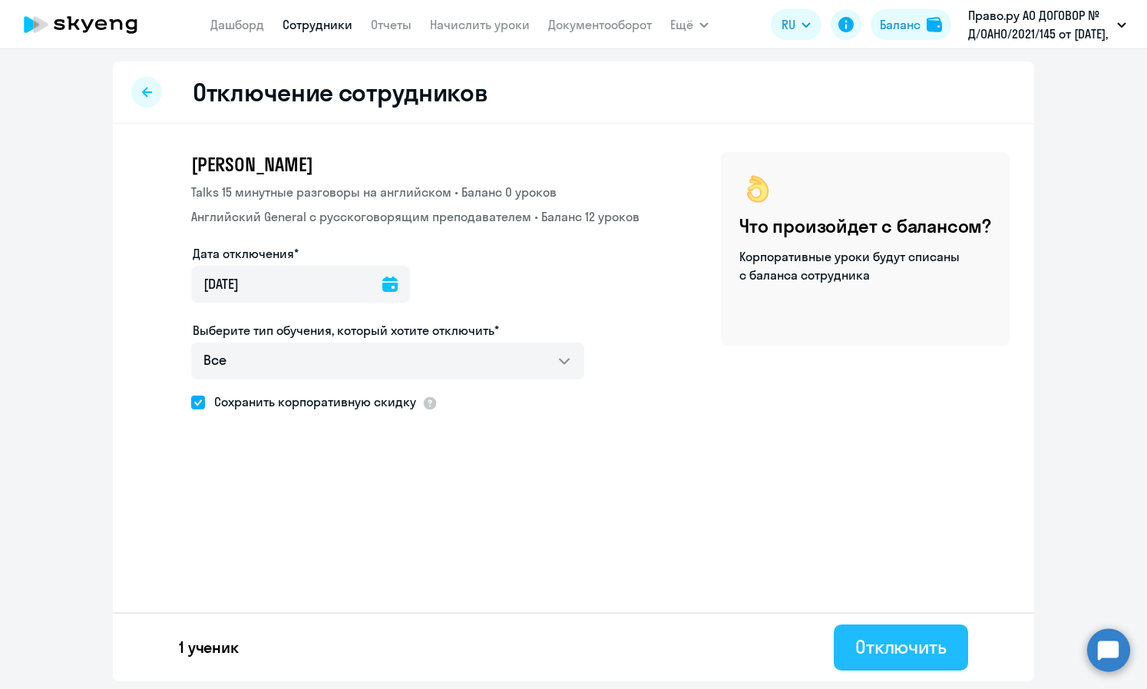
click at [644, 636] on div "Отключить" at bounding box center [900, 646] width 91 height 25
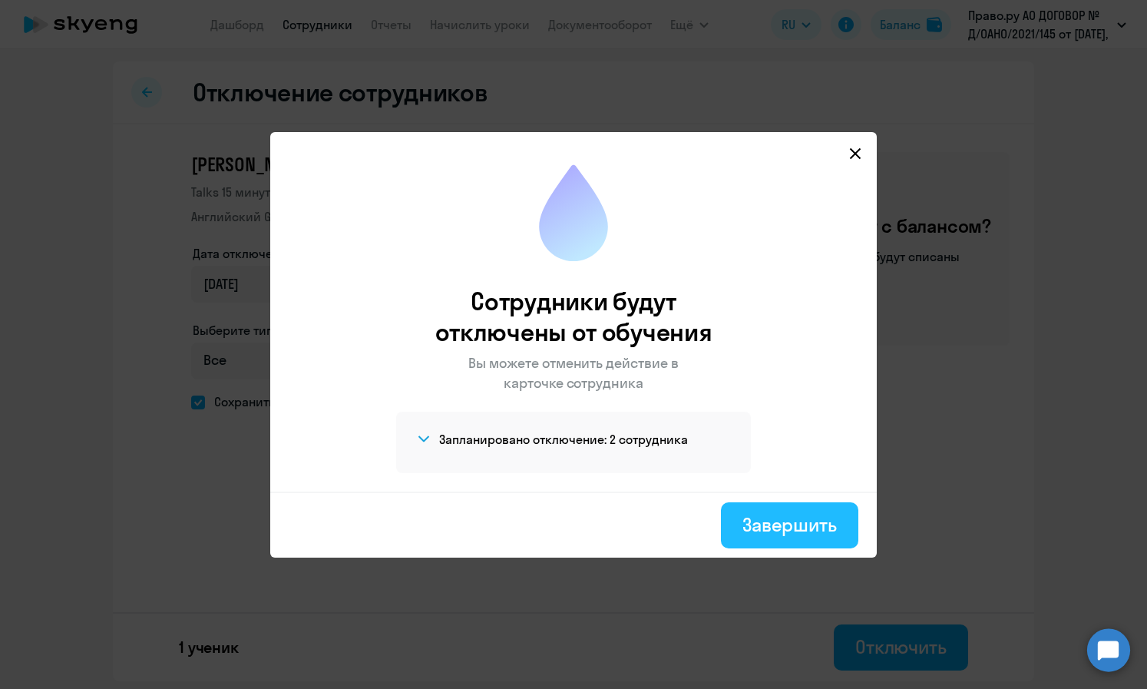
click at [644, 527] on div "Завершить" at bounding box center [789, 524] width 94 height 25
select select "30"
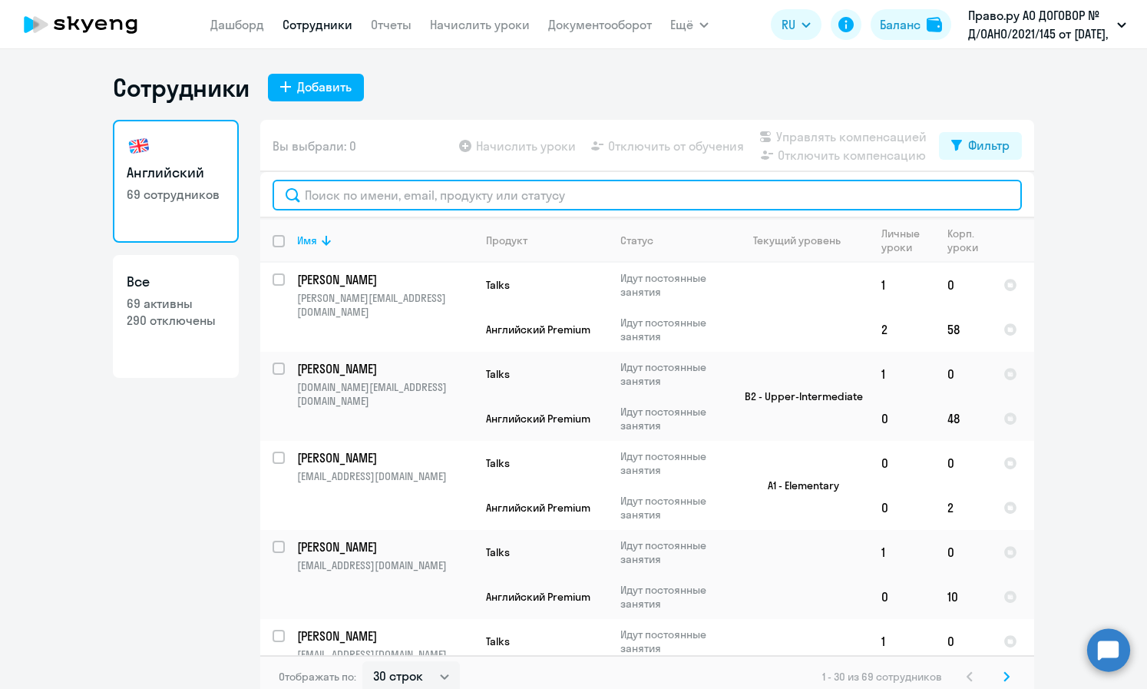
click at [375, 187] on input "text" at bounding box center [647, 195] width 749 height 31
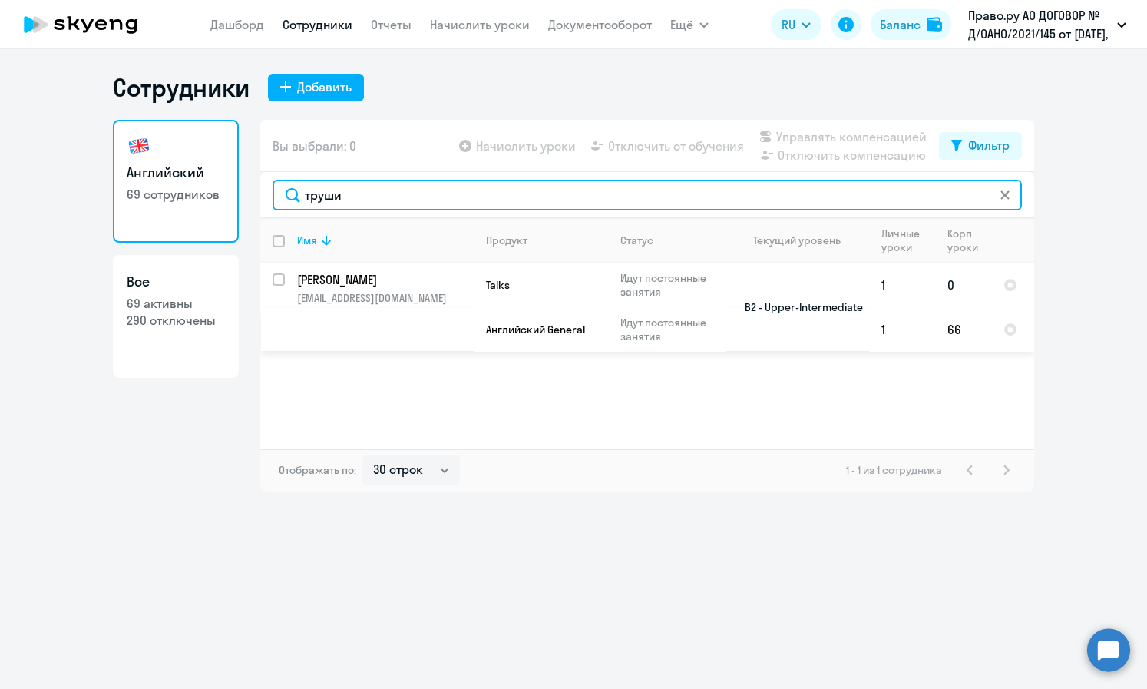
type input "труши"
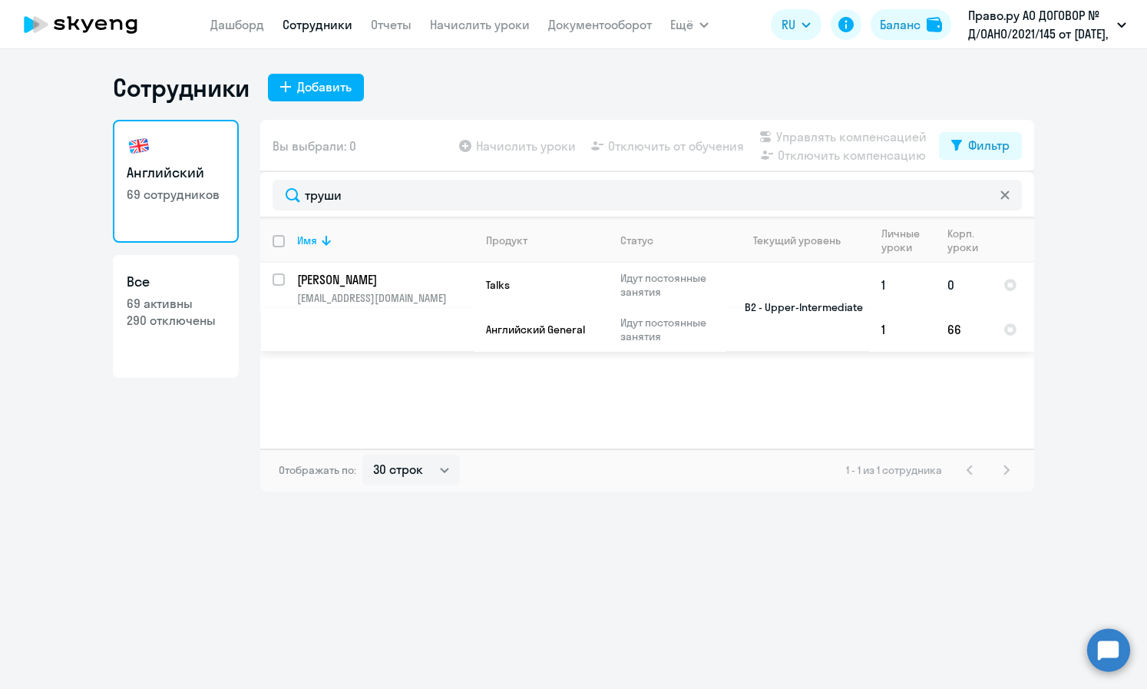
click at [281, 276] on input "select row 21884686" at bounding box center [288, 288] width 31 height 31
checkbox input "true"
click at [644, 142] on span "Отключить от обучения" at bounding box center [676, 146] width 136 height 18
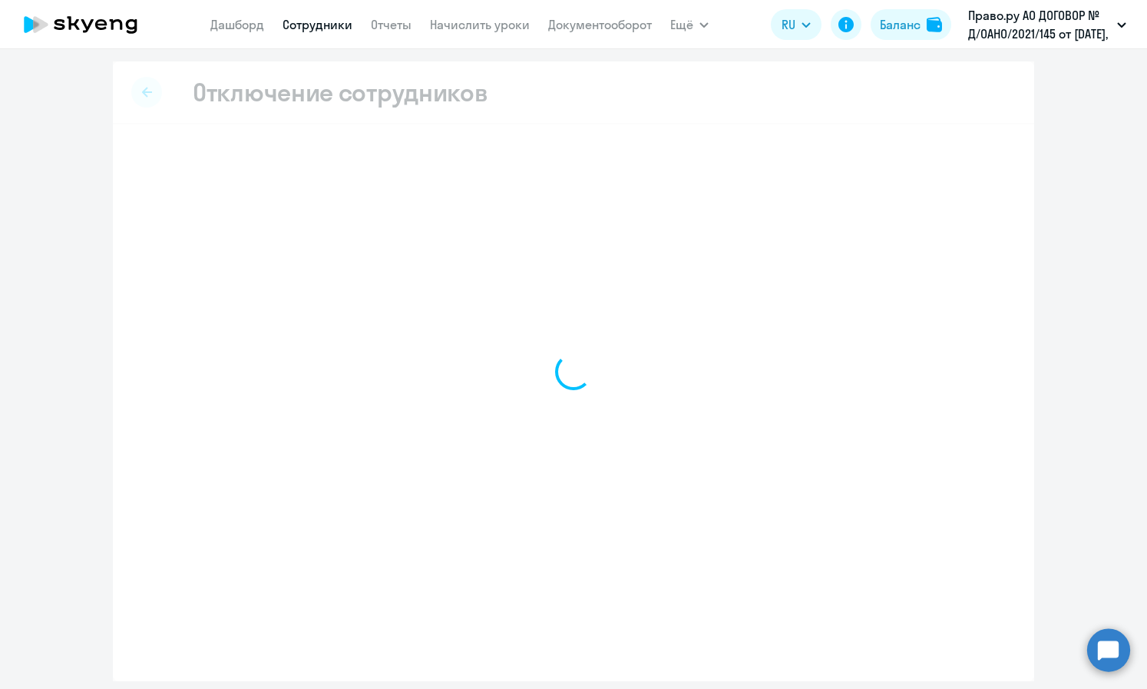
select select "all"
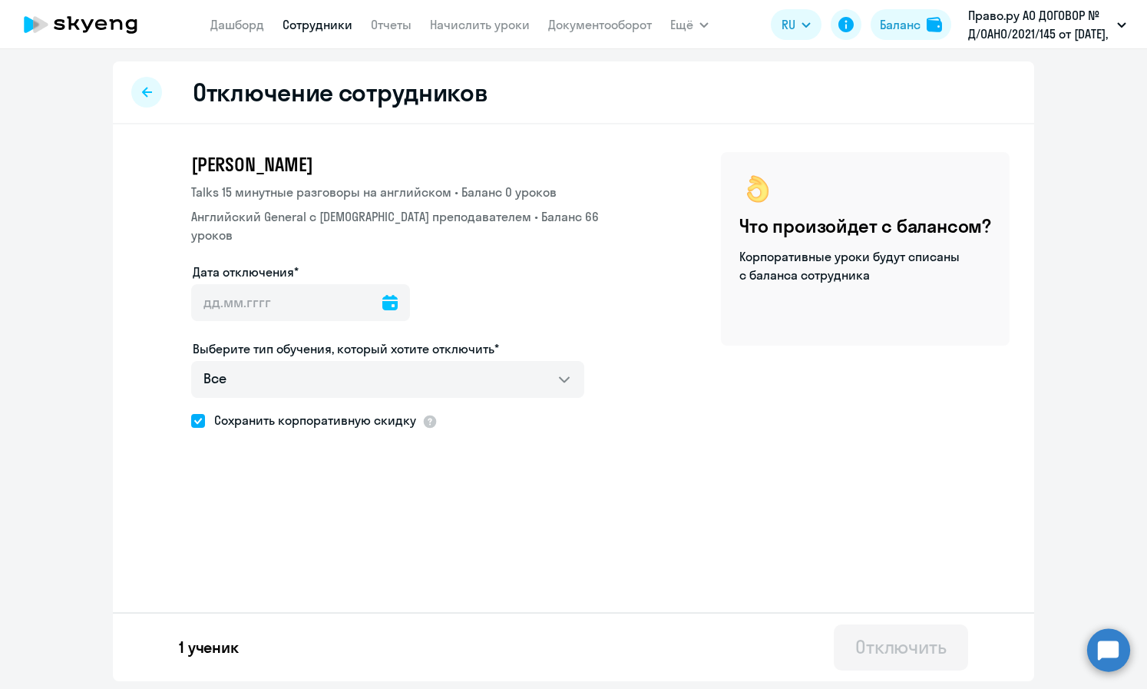
click at [382, 295] on icon at bounding box center [389, 302] width 15 height 15
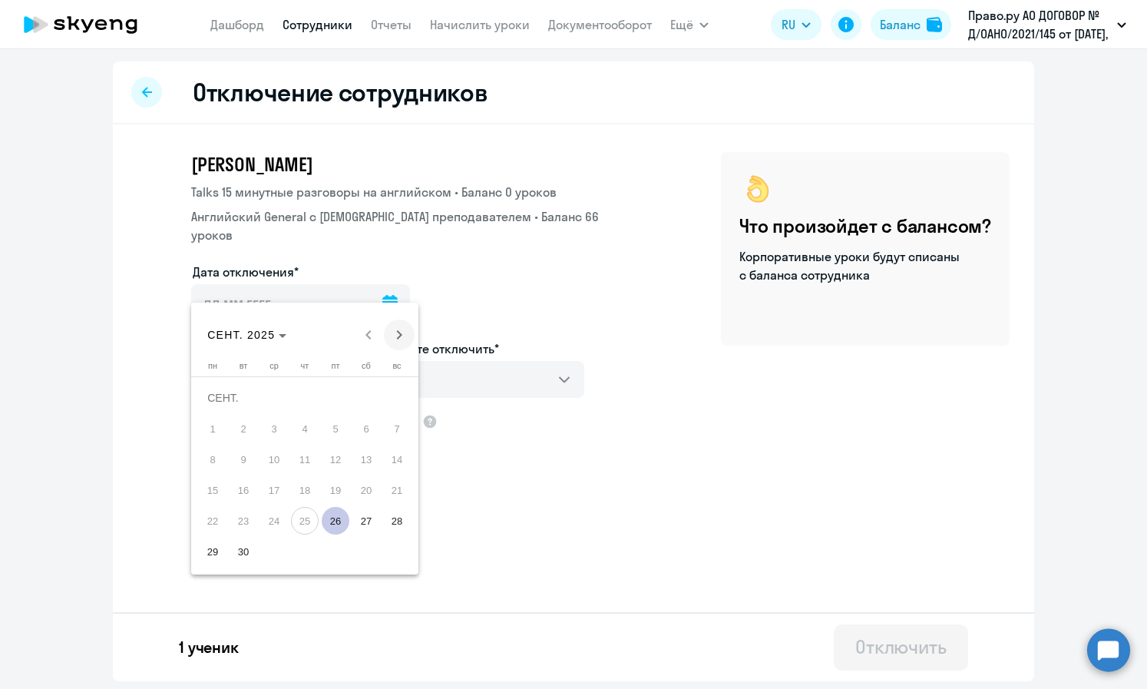
click at [400, 336] on span "Next month" at bounding box center [399, 334] width 31 height 31
click at [402, 335] on span "Next month" at bounding box center [399, 334] width 31 height 31
click at [366, 329] on span "Previous month" at bounding box center [368, 334] width 31 height 31
click at [268, 423] on span "1" at bounding box center [274, 429] width 28 height 28
type input "[DATE]"
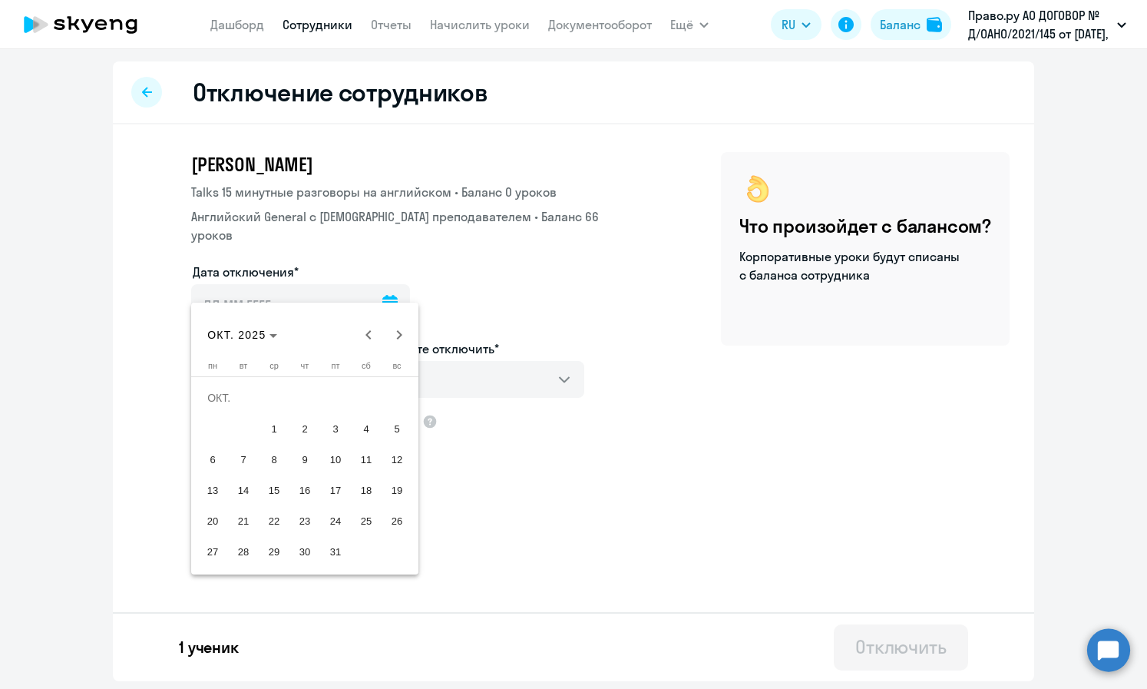
type input "[DATE]"
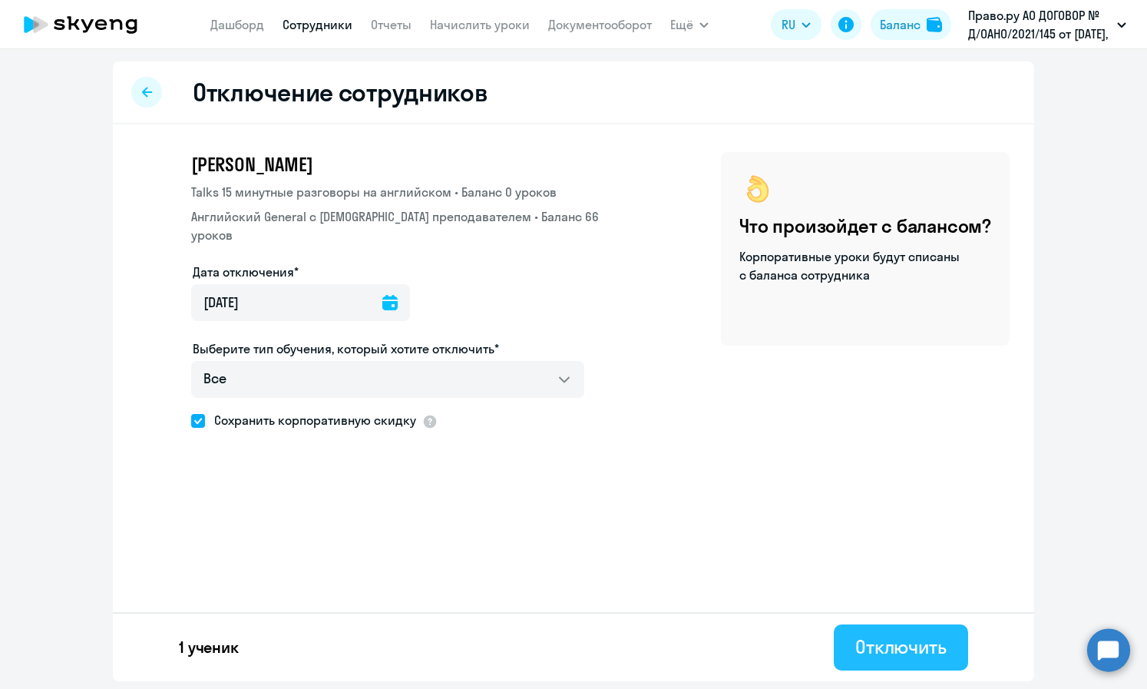
click at [644, 653] on div "Отключить" at bounding box center [900, 646] width 91 height 25
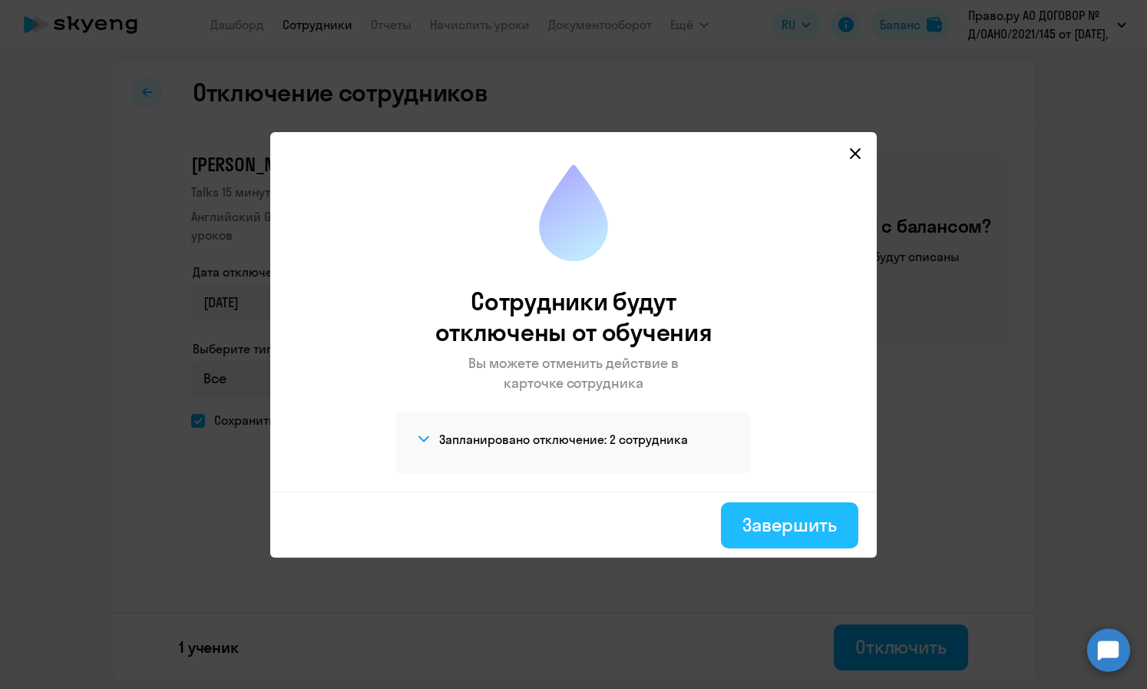
click at [644, 527] on div "Завершить" at bounding box center [789, 524] width 94 height 25
select select "30"
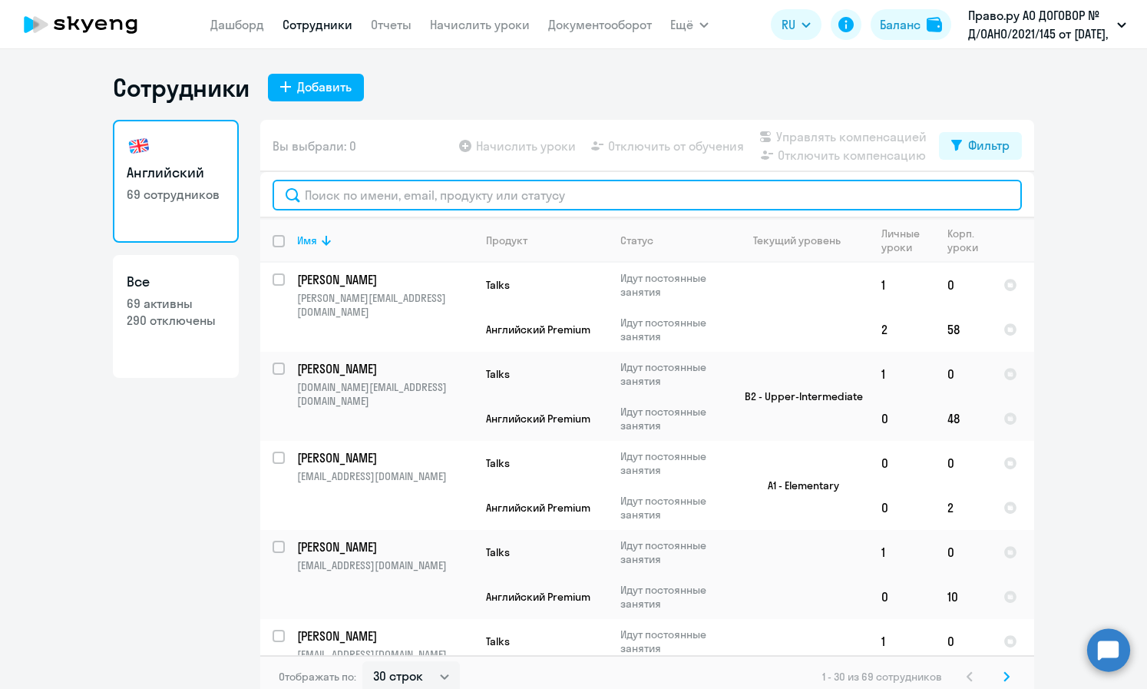
click at [398, 203] on input "text" at bounding box center [647, 195] width 749 height 31
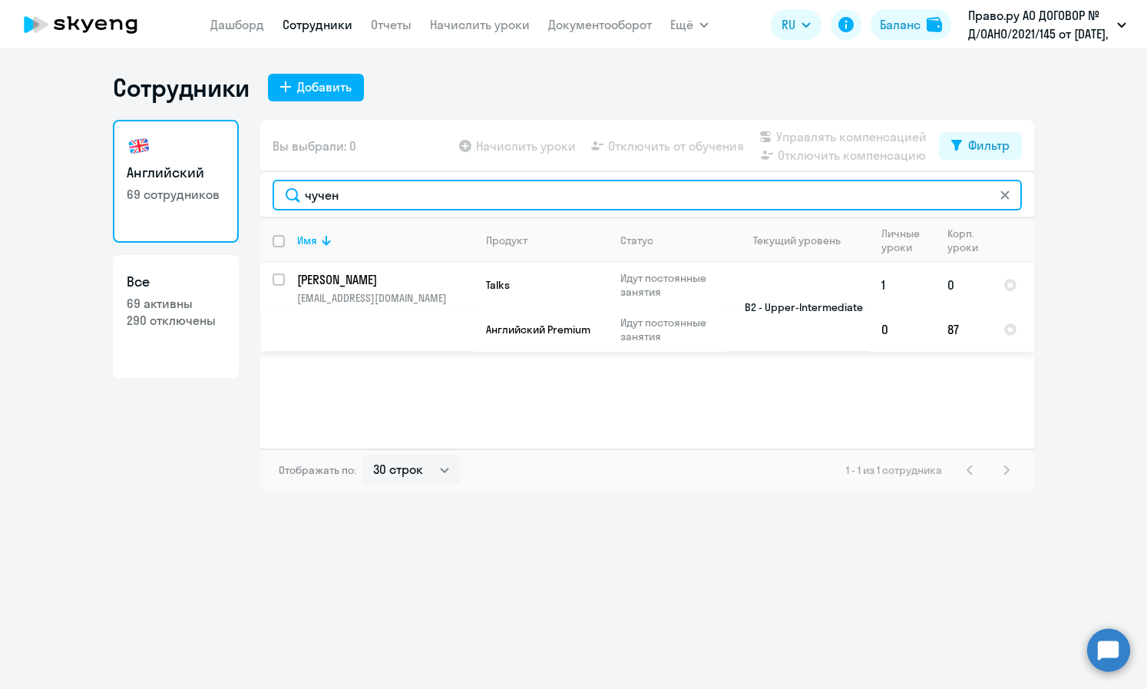
type input "чучен"
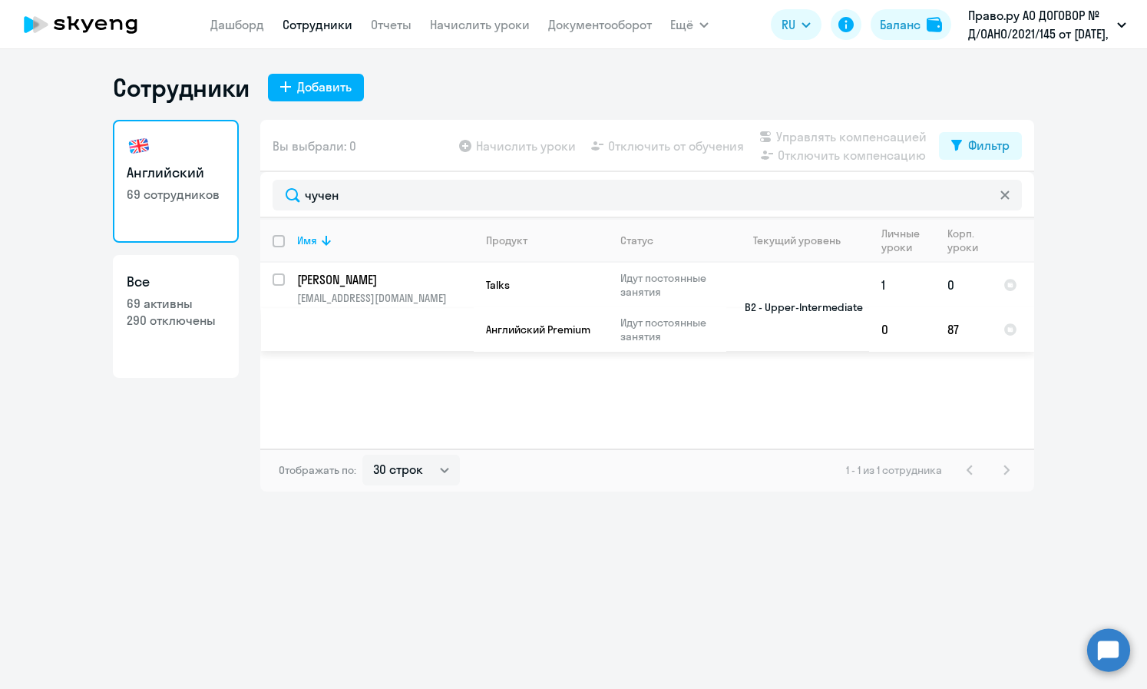
click at [282, 281] on input "select row 12570784" at bounding box center [288, 288] width 31 height 31
checkbox input "true"
click at [641, 147] on span "Отключить от обучения" at bounding box center [676, 146] width 136 height 18
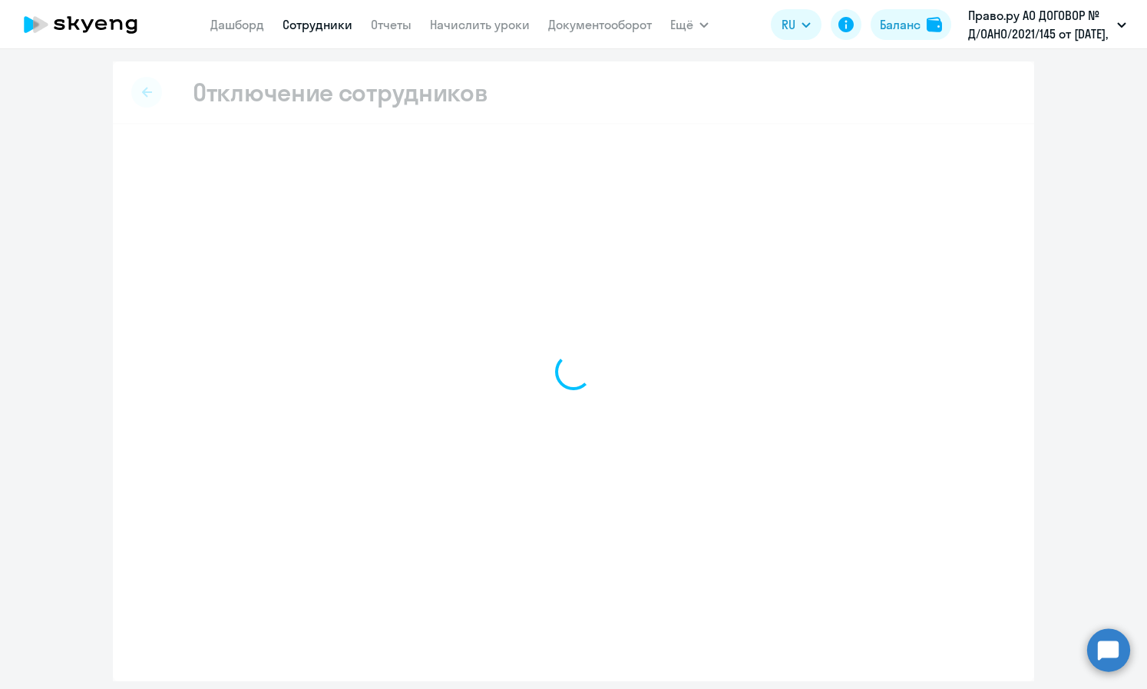
select select "all"
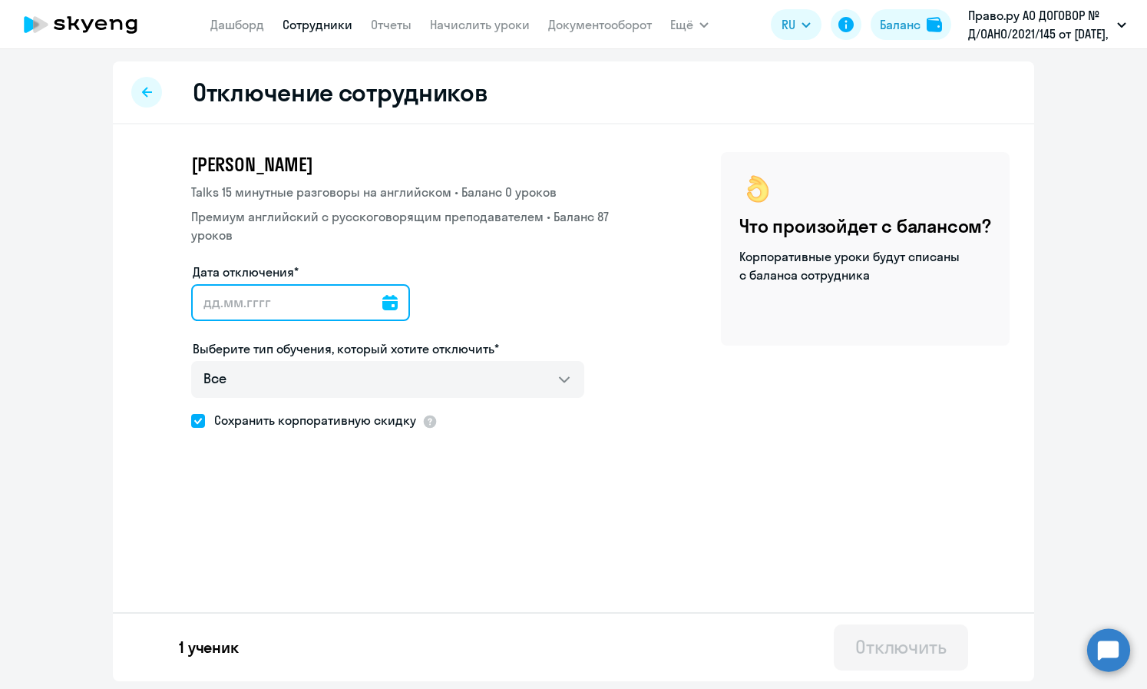
click at [354, 310] on input "Дата отключения*" at bounding box center [300, 302] width 219 height 37
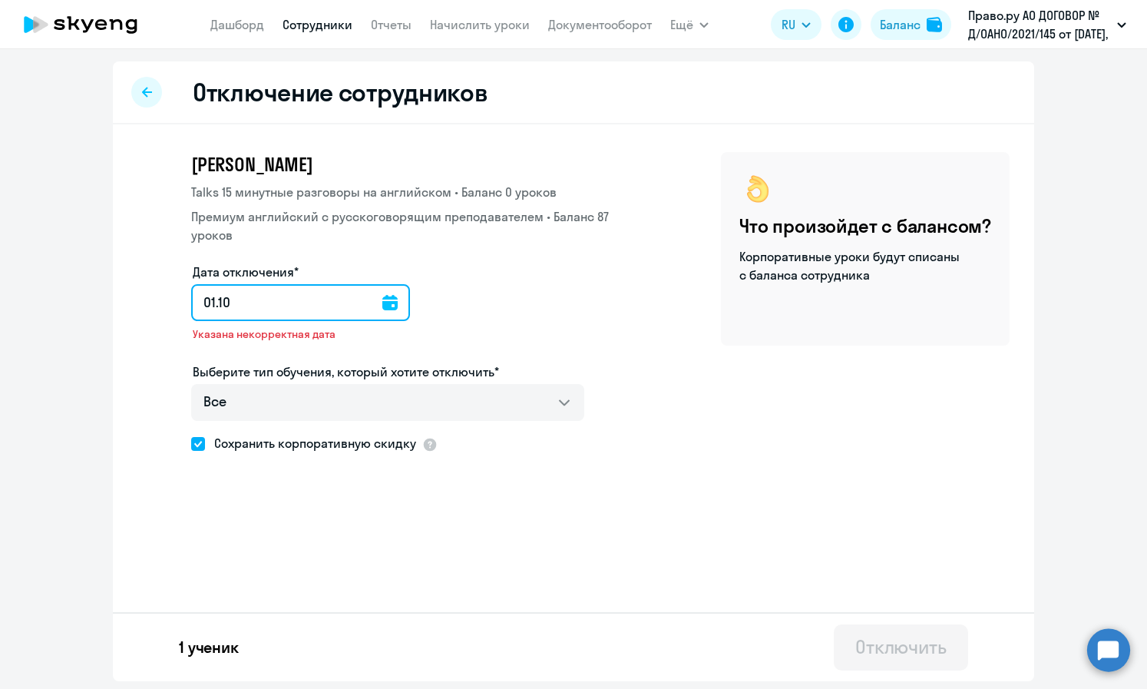
click at [391, 299] on input "01.10" at bounding box center [300, 302] width 219 height 37
click at [385, 302] on icon at bounding box center [389, 302] width 15 height 15
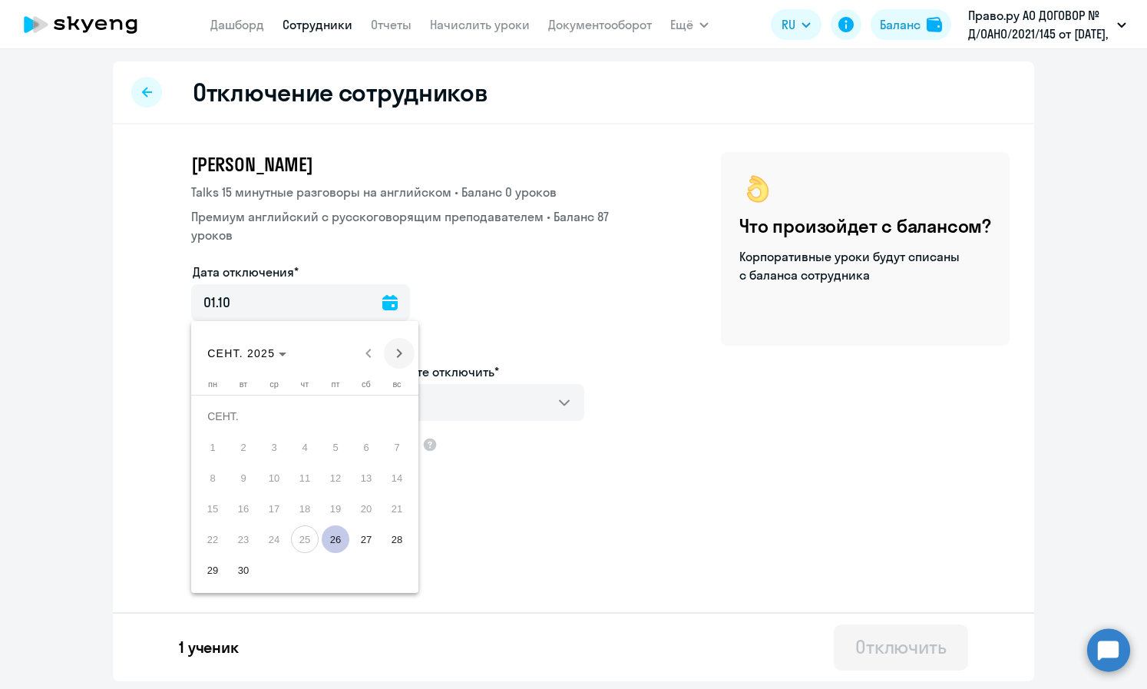
click at [396, 348] on span "Next month" at bounding box center [399, 353] width 31 height 31
click at [267, 440] on span "1" at bounding box center [274, 447] width 28 height 28
type input "[DATE]"
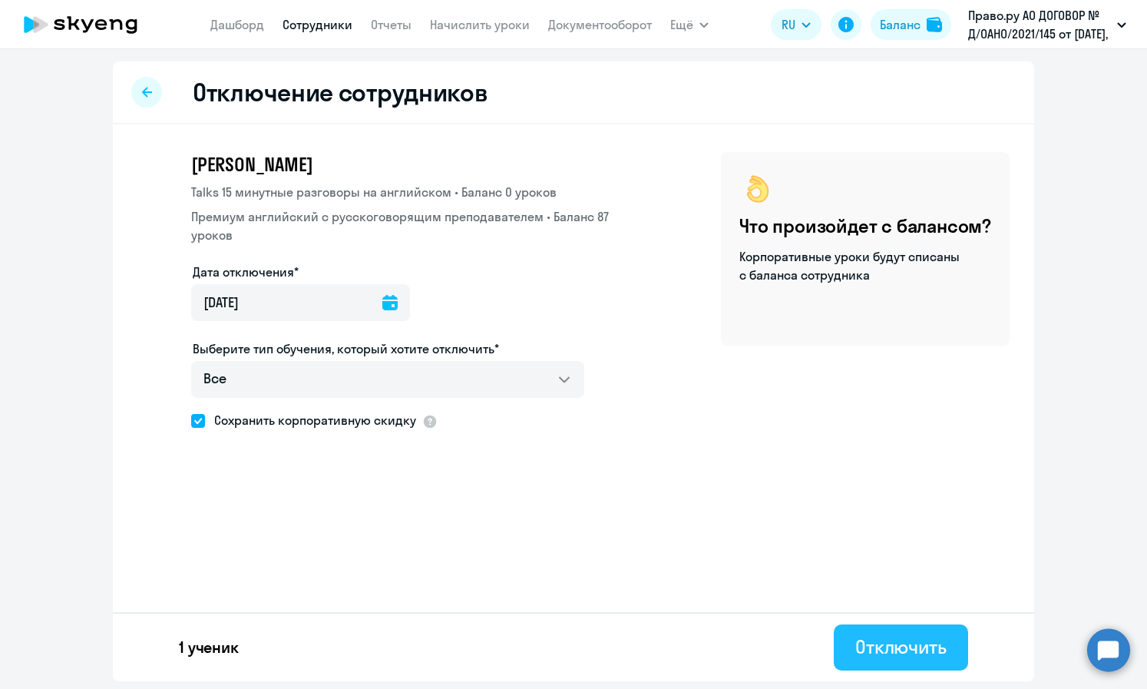
click at [644, 645] on div "Отключить" at bounding box center [900, 646] width 91 height 25
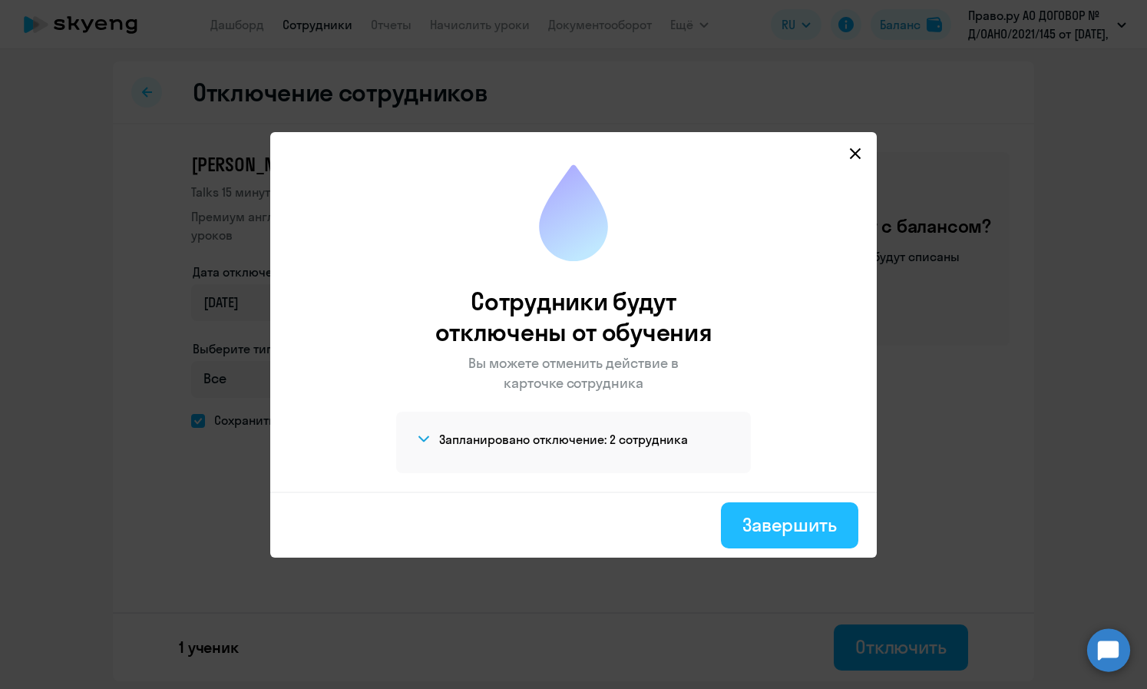
click at [644, 527] on div "Завершить" at bounding box center [789, 524] width 94 height 25
select select "30"
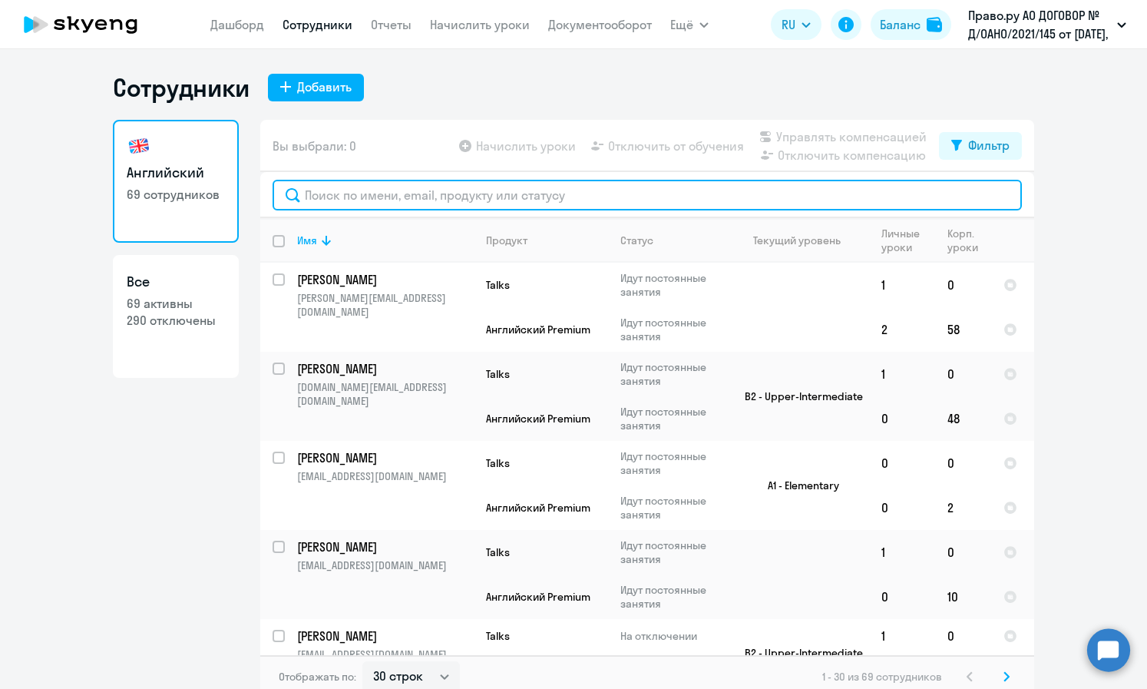
click at [356, 199] on input "text" at bounding box center [647, 195] width 749 height 31
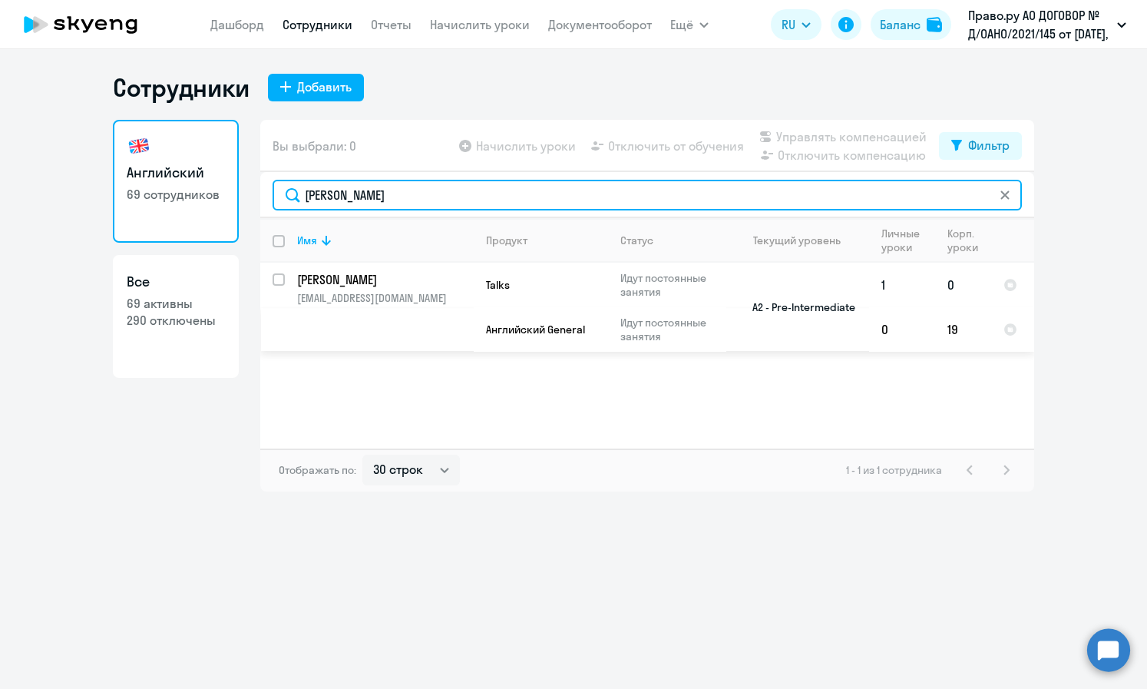
type input "[PERSON_NAME]"
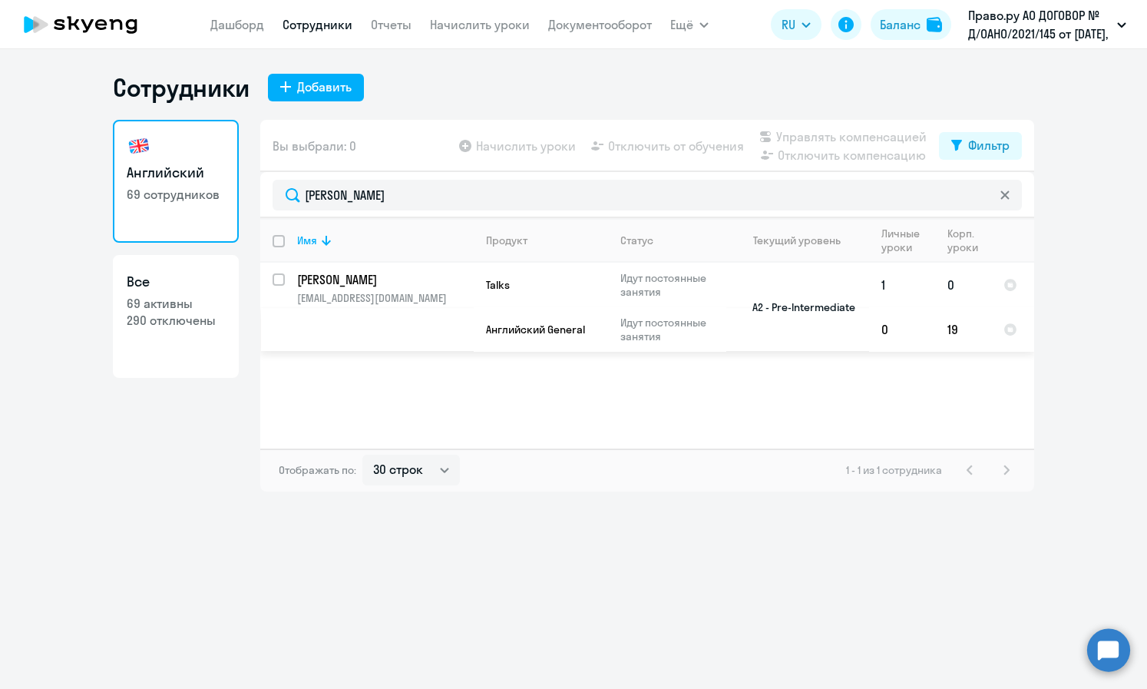
click at [284, 273] on input "select row 24395710" at bounding box center [288, 288] width 31 height 31
checkbox input "true"
click at [644, 151] on span "Отключить от обучения" at bounding box center [676, 146] width 136 height 18
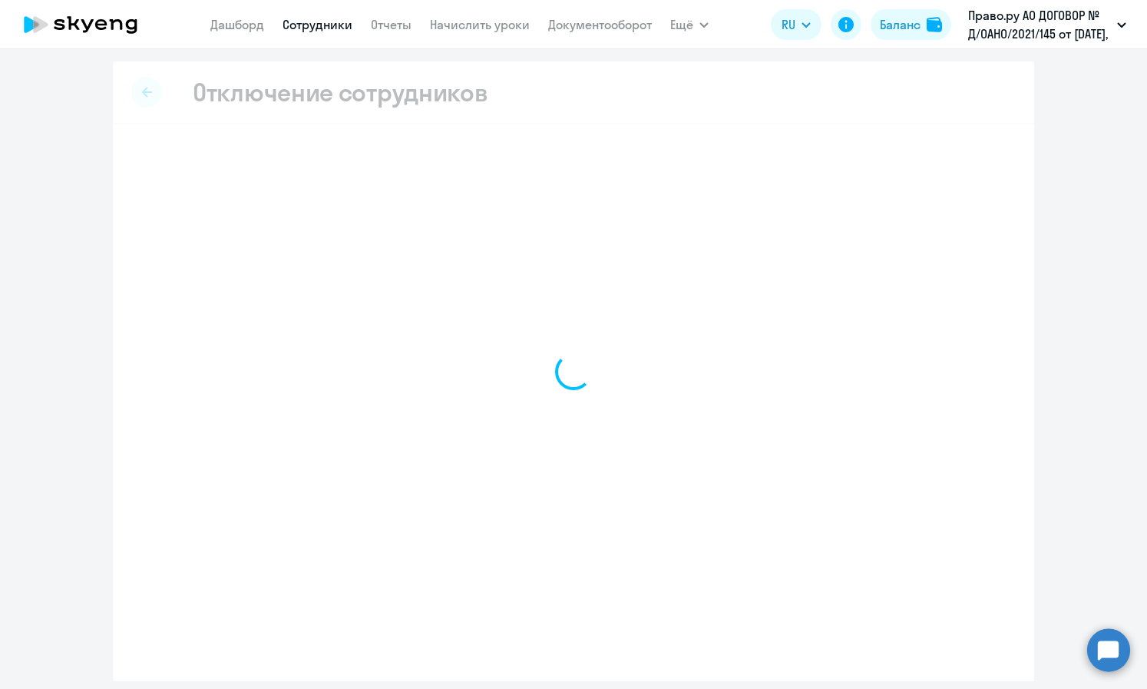
select select "all"
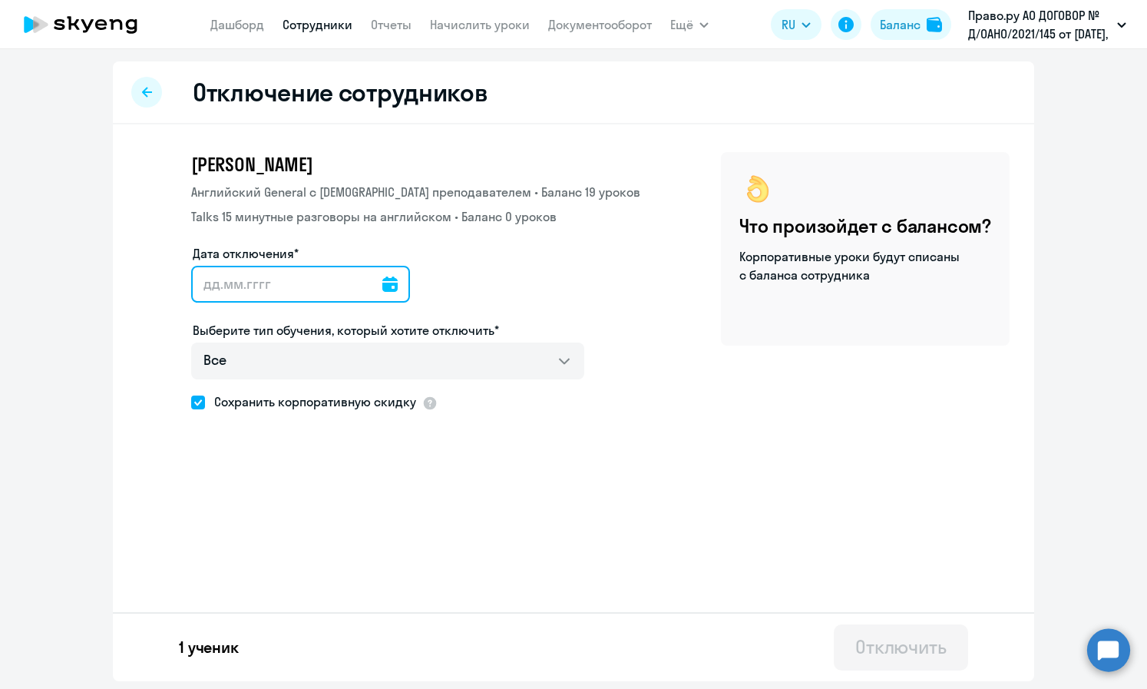
click at [304, 289] on input "Дата отключения*" at bounding box center [300, 284] width 219 height 37
click at [384, 283] on icon at bounding box center [389, 283] width 15 height 15
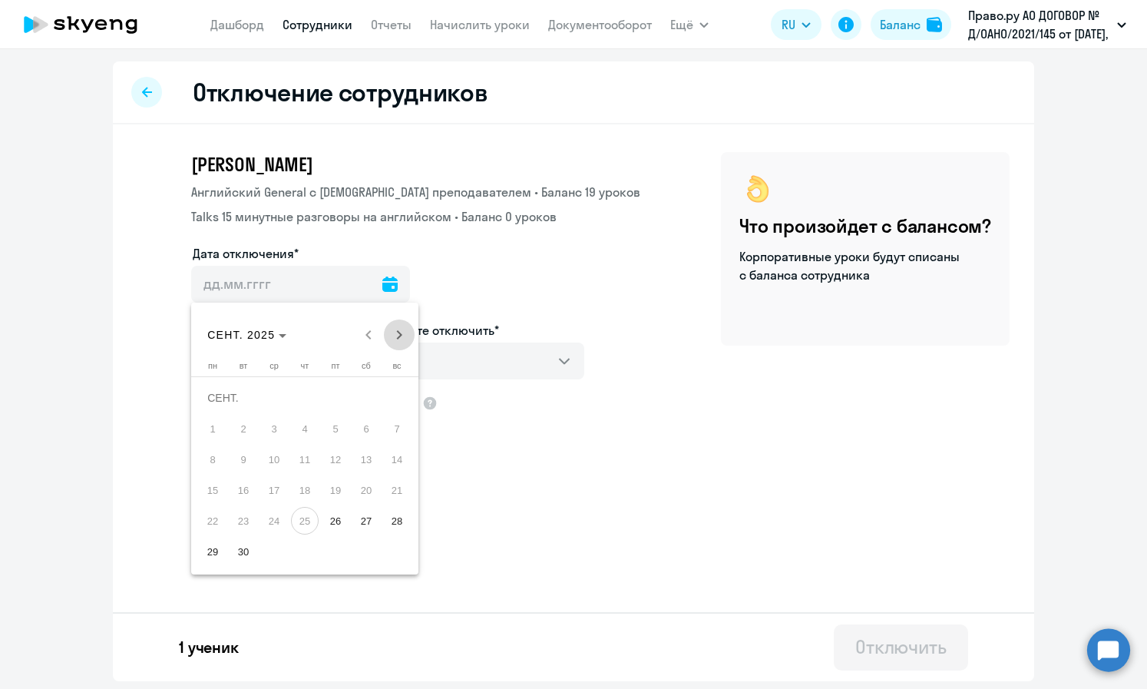
click at [393, 329] on span "Next month" at bounding box center [399, 334] width 31 height 31
click at [273, 422] on span "1" at bounding box center [274, 429] width 28 height 28
type input "[DATE]"
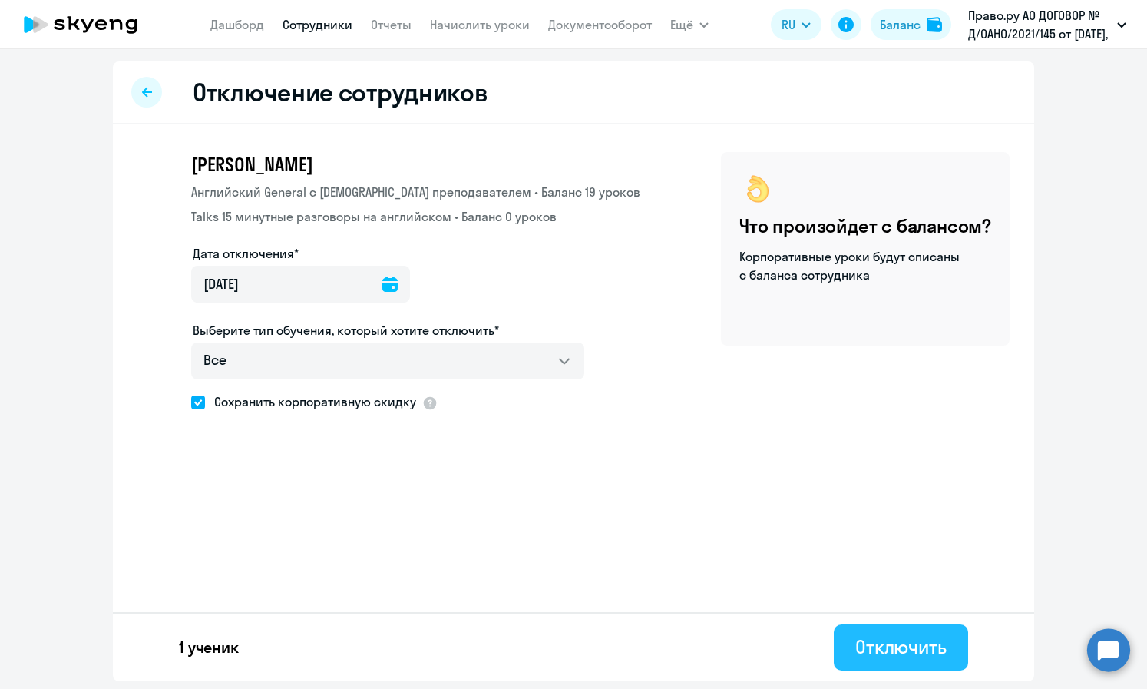
click at [644, 643] on div "Отключить" at bounding box center [900, 646] width 91 height 25
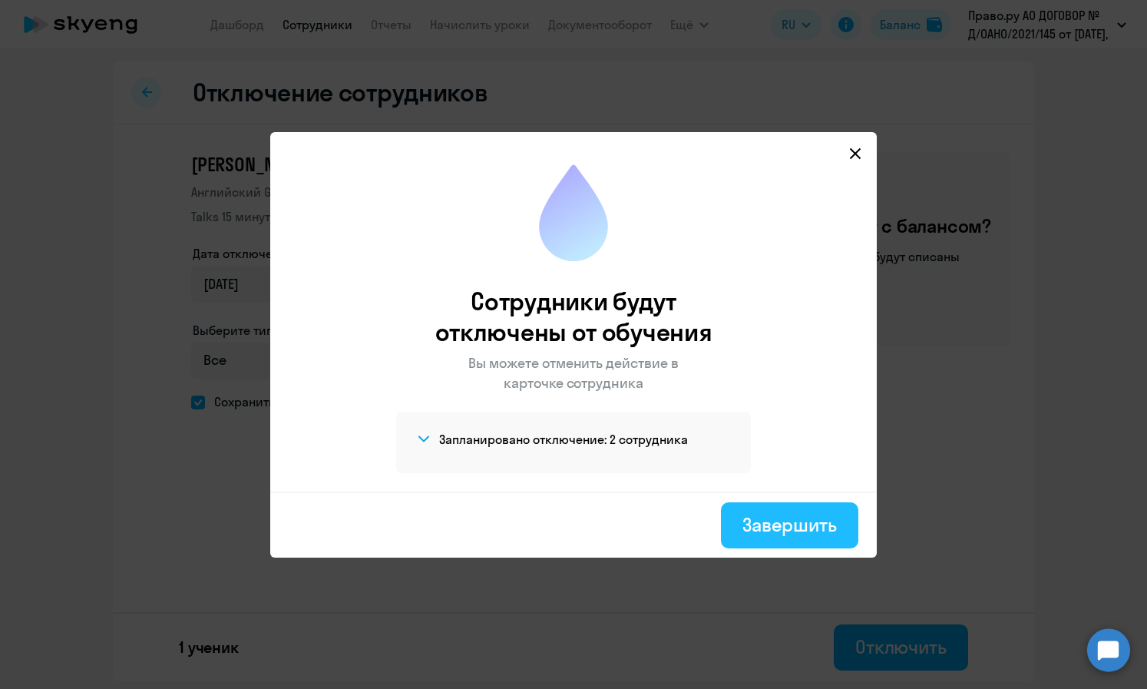
click at [644, 531] on div "Завершить" at bounding box center [789, 524] width 94 height 25
select select "30"
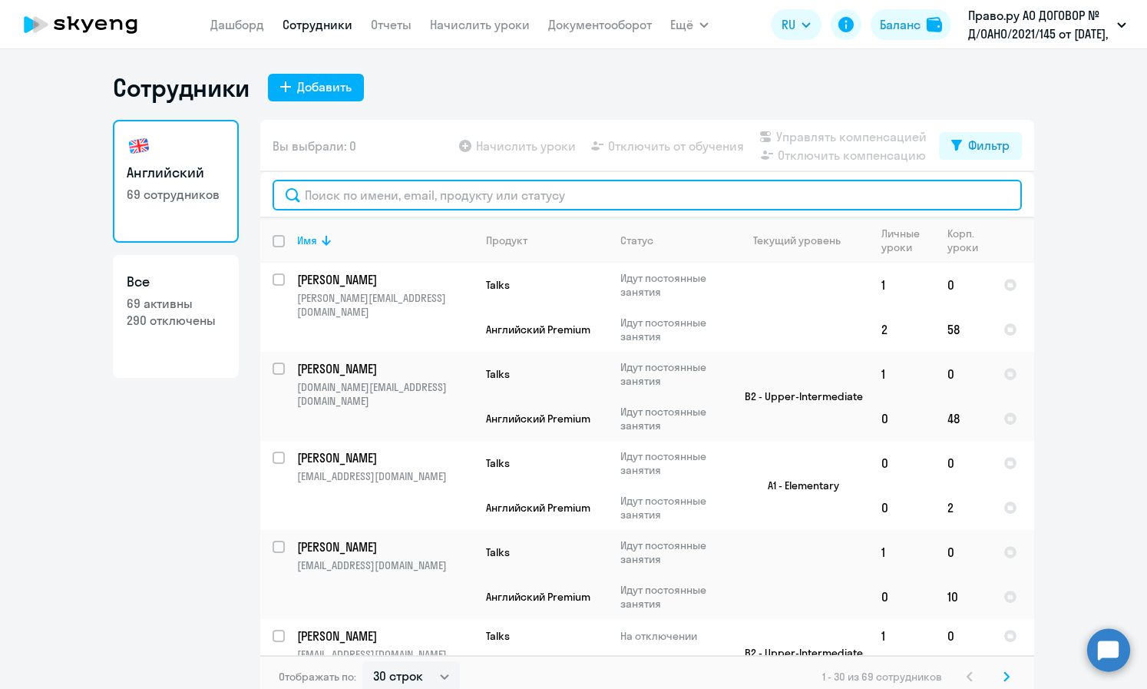
click at [422, 194] on input "text" at bounding box center [647, 195] width 749 height 31
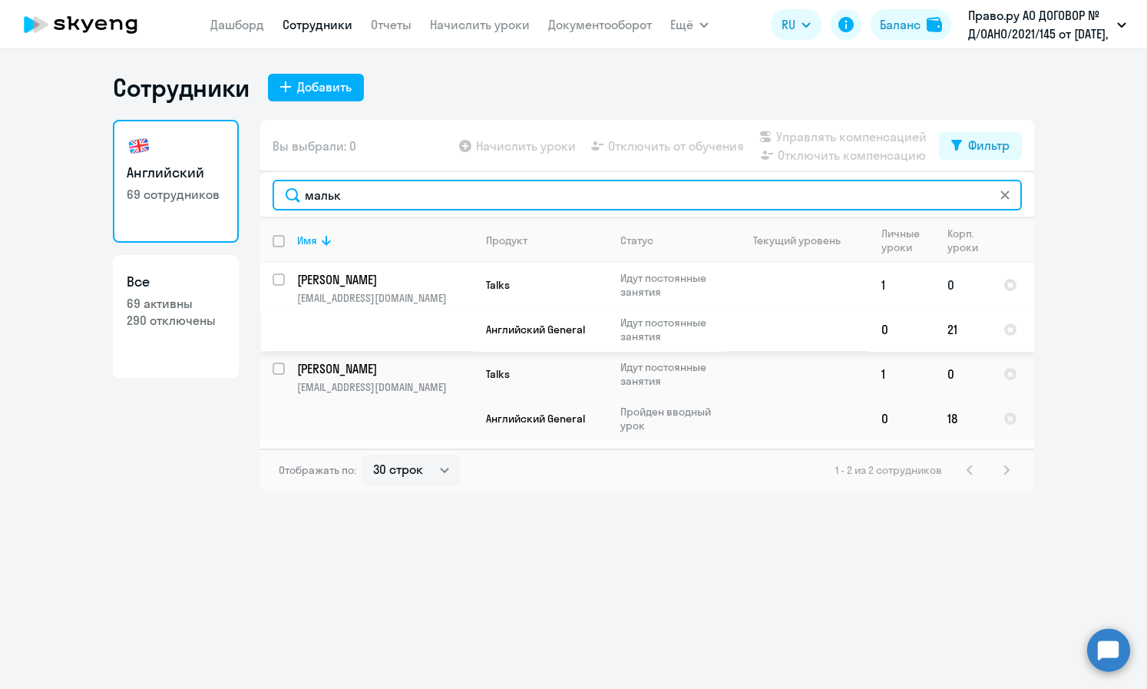
type input "мальк"
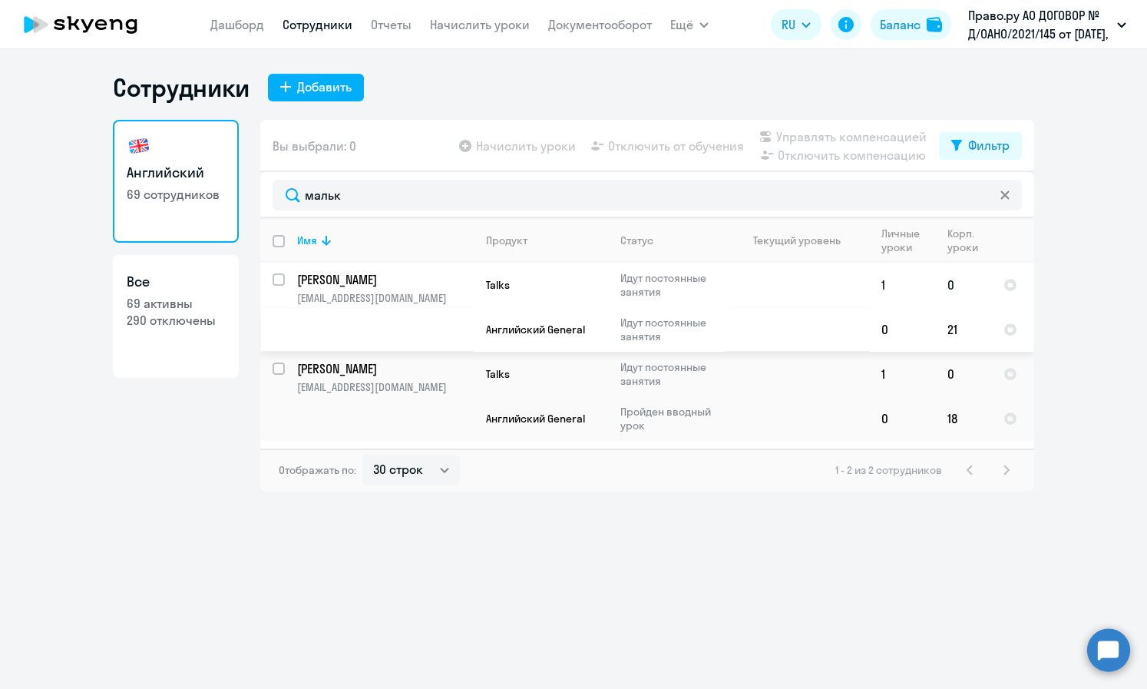
click at [282, 279] on input "select row 41363289" at bounding box center [288, 288] width 31 height 31
checkbox input "true"
click at [277, 369] on input "select row 41406331" at bounding box center [288, 377] width 31 height 31
checkbox input "true"
click at [644, 144] on span "Отключить от обучения" at bounding box center [676, 146] width 136 height 18
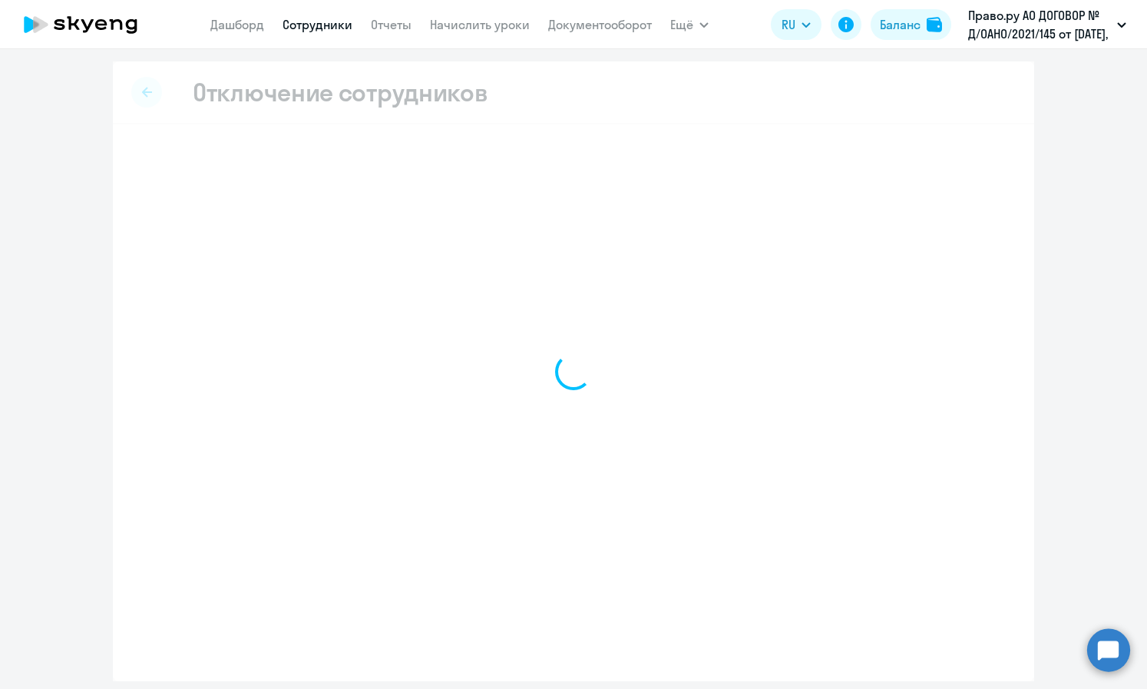
select select "all"
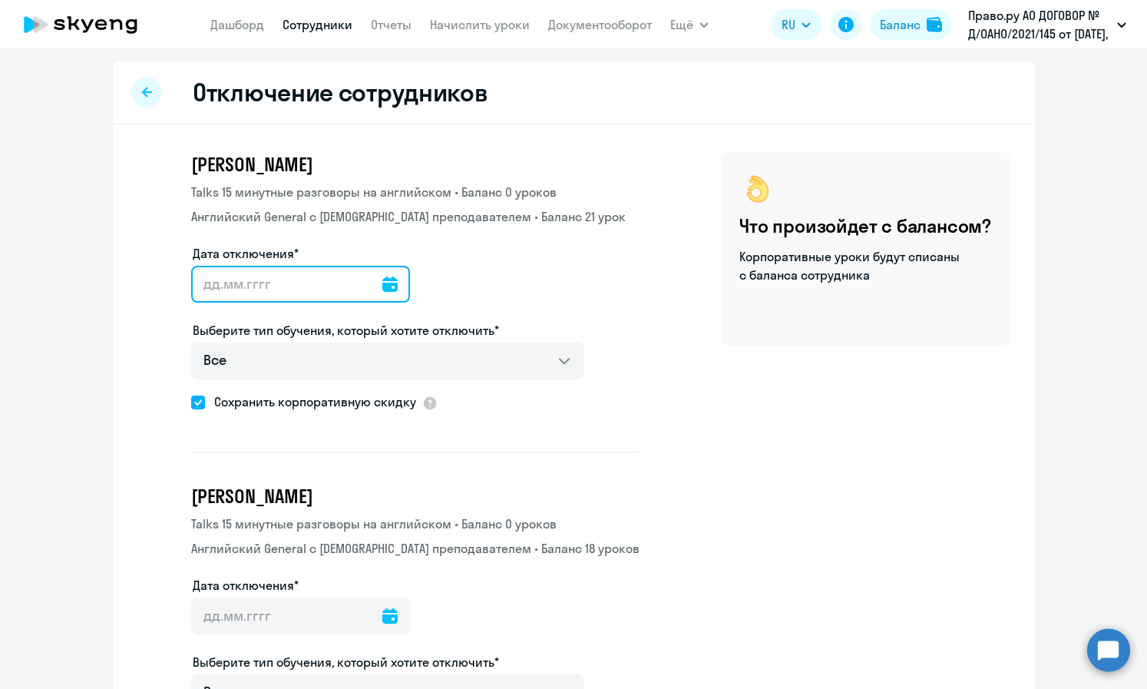
click at [354, 282] on input "Дата отключения*" at bounding box center [300, 284] width 219 height 37
click at [382, 286] on icon at bounding box center [389, 283] width 15 height 15
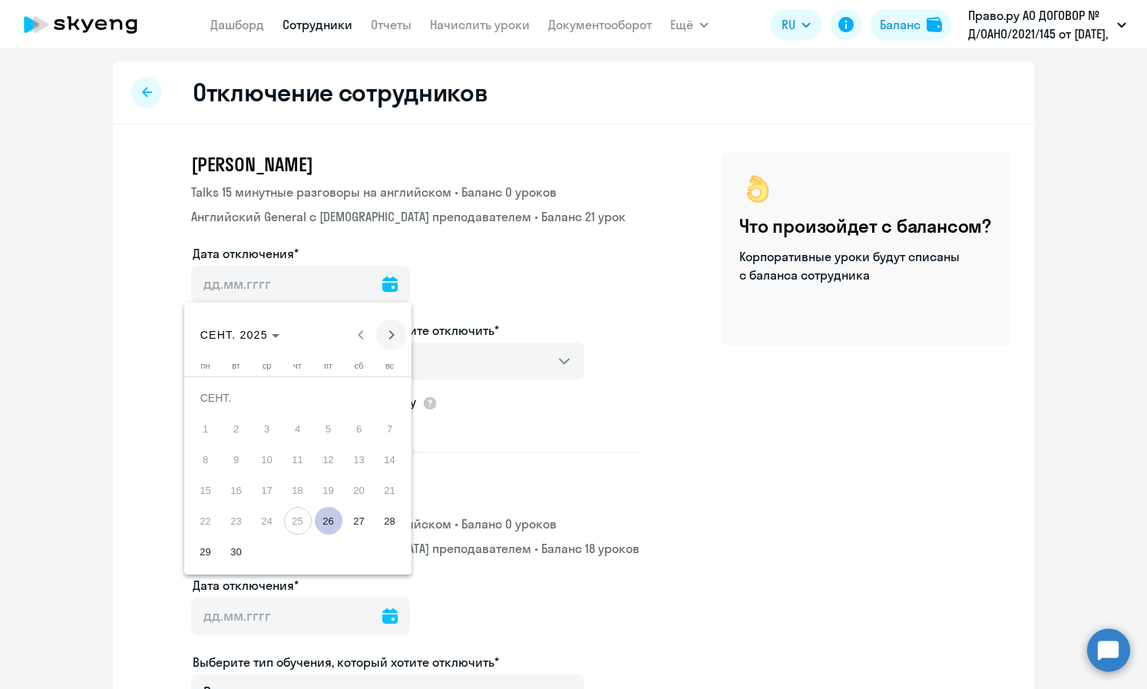
click at [390, 332] on span "Next month" at bounding box center [391, 334] width 31 height 31
click at [267, 428] on span "1" at bounding box center [267, 429] width 28 height 28
type input "[DATE]"
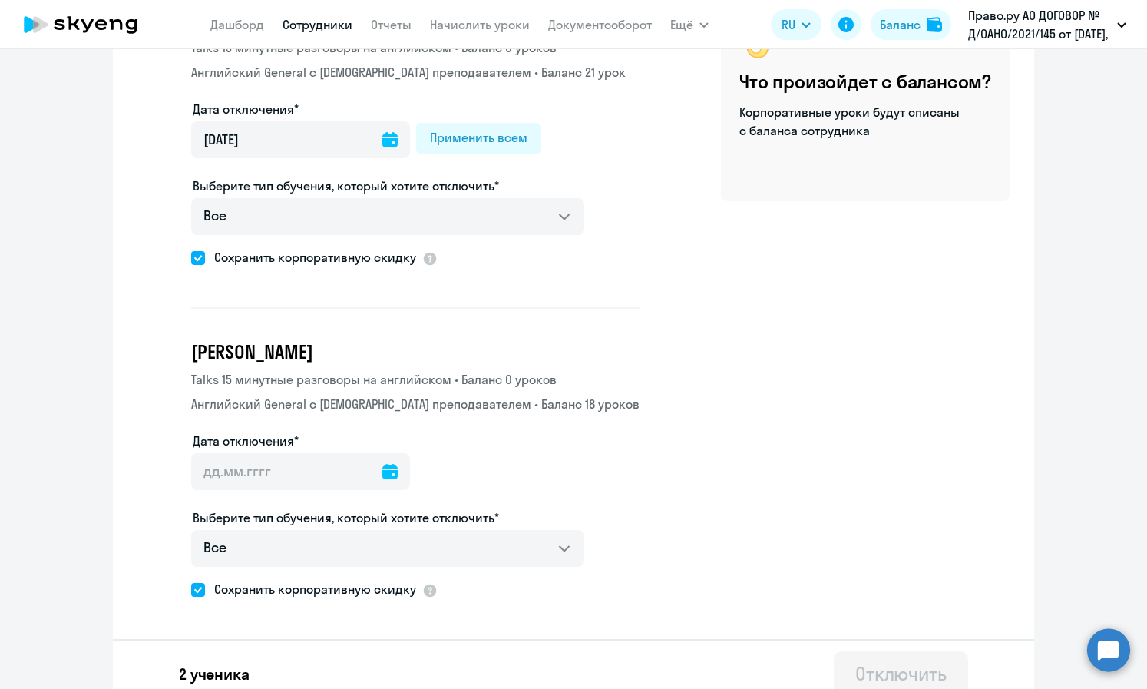
scroll to position [162, 0]
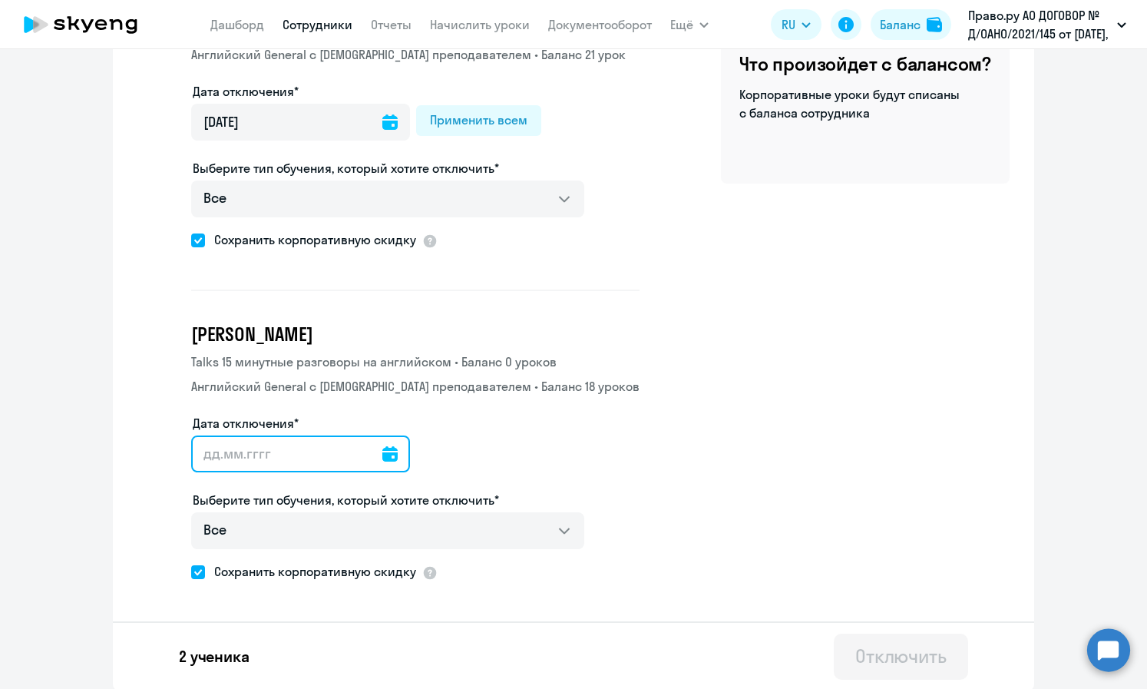
click at [297, 451] on input "Дата отключения*" at bounding box center [300, 453] width 219 height 37
click at [382, 453] on icon at bounding box center [389, 453] width 15 height 15
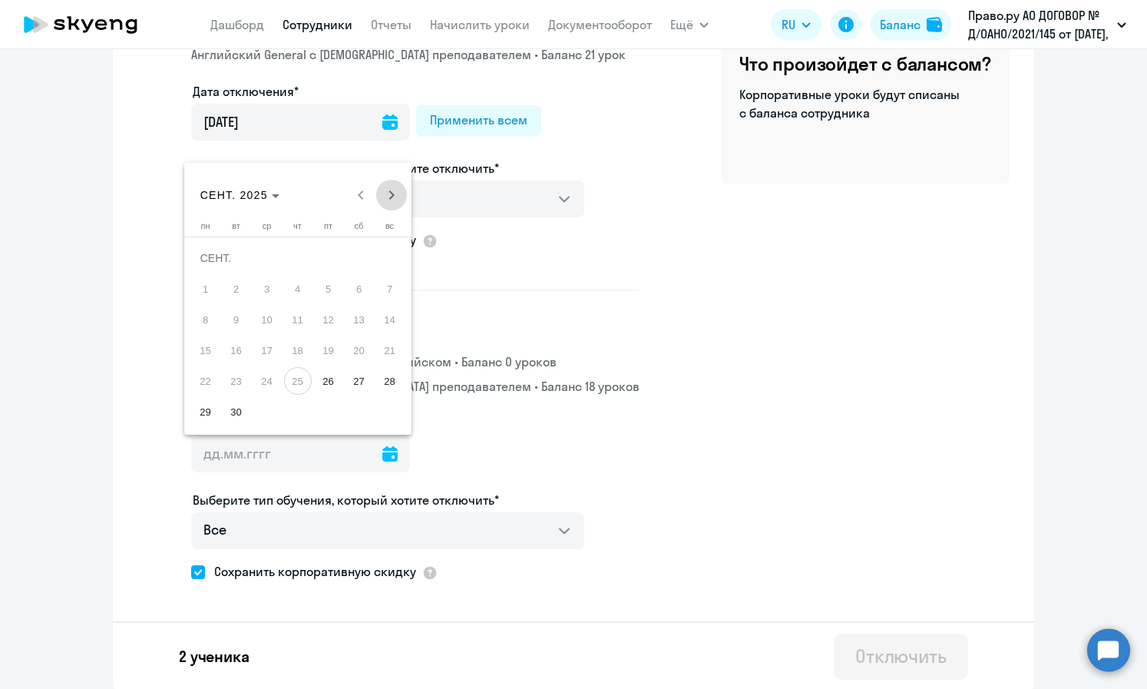
click at [388, 183] on span "Next month" at bounding box center [391, 195] width 31 height 31
click at [262, 289] on span "1" at bounding box center [267, 289] width 28 height 28
type input "[DATE]"
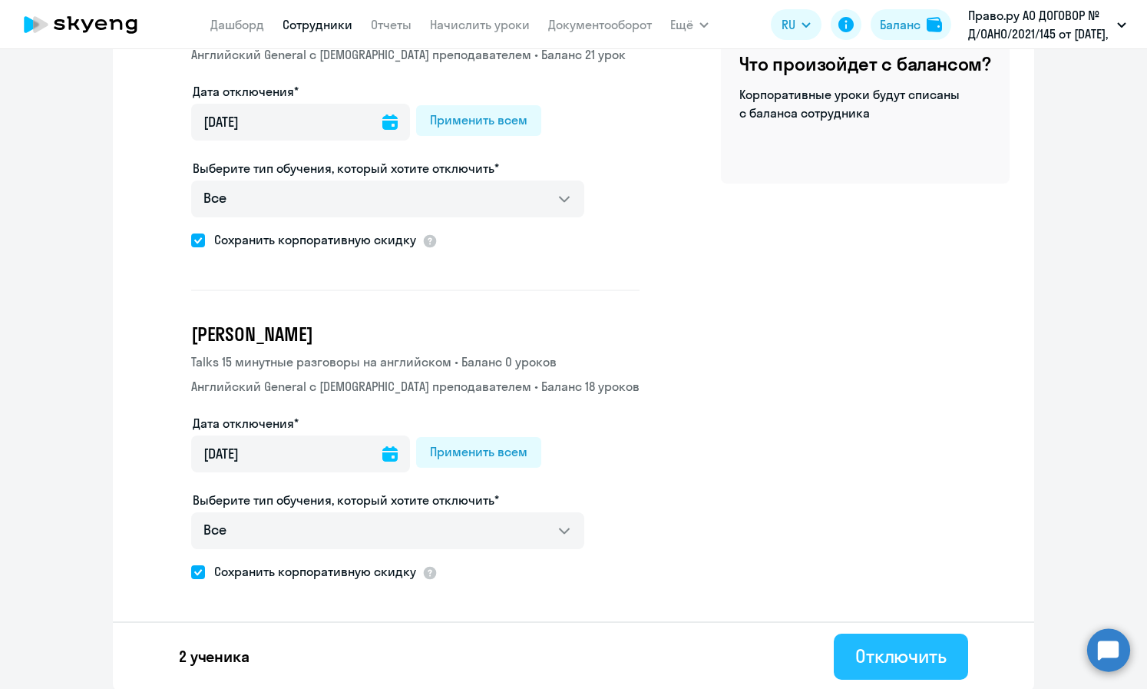
click at [644, 645] on div "Отключить" at bounding box center [900, 655] width 91 height 25
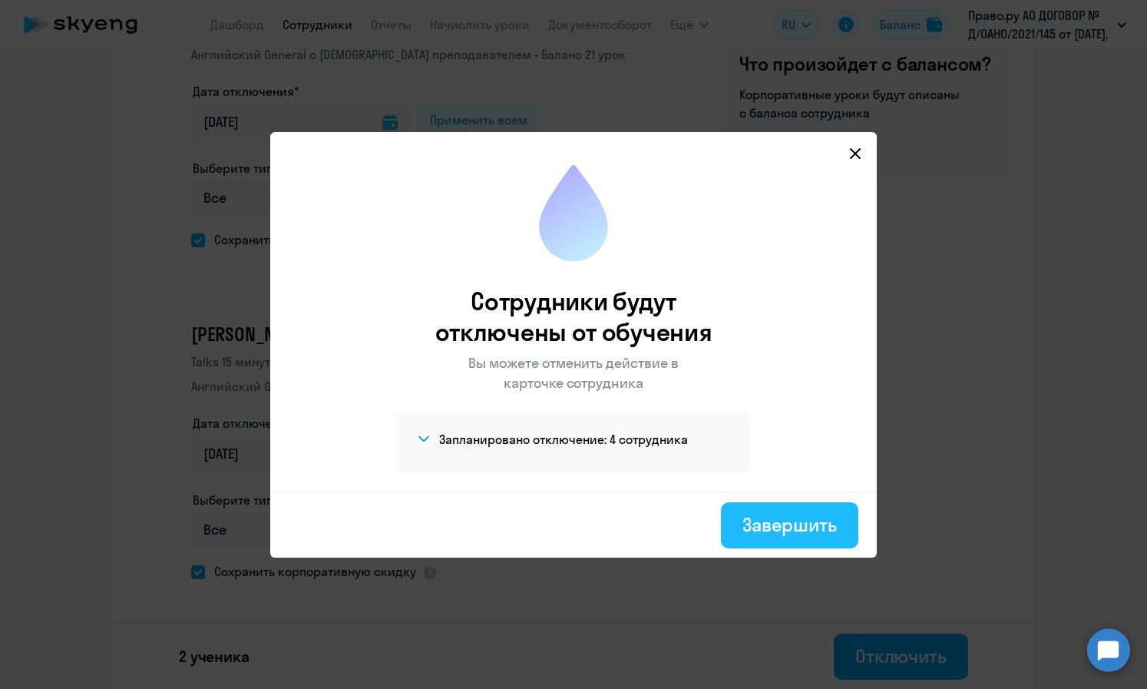
click at [644, 517] on div "Завершить" at bounding box center [789, 524] width 94 height 25
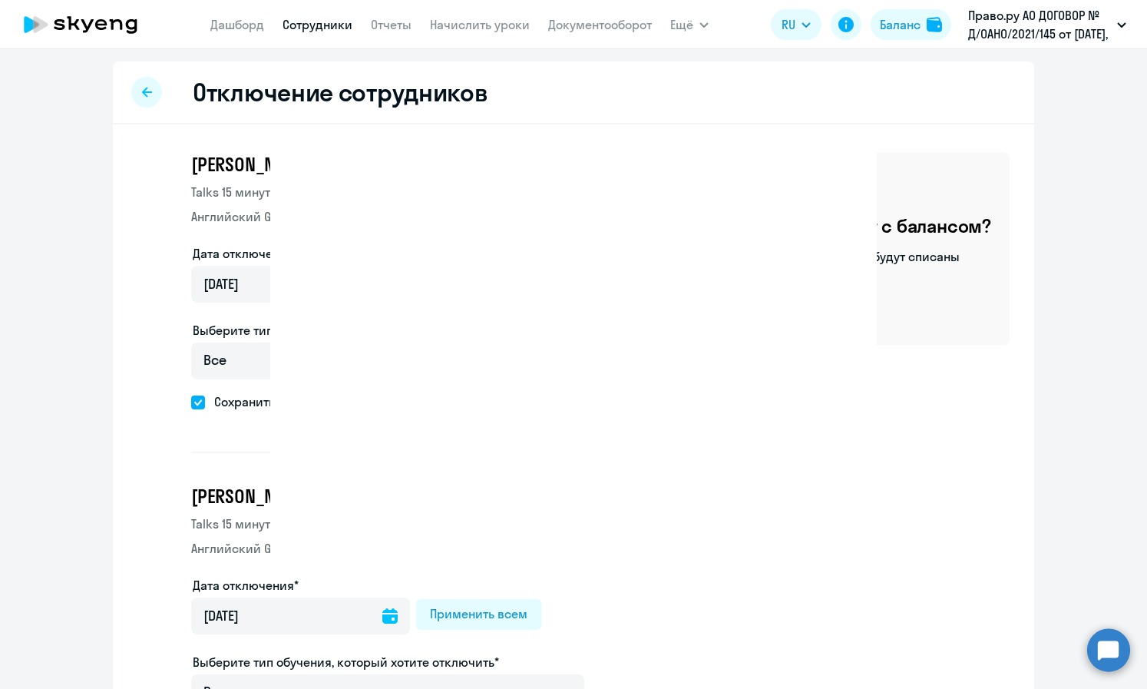
select select "30"
